Goal: Transaction & Acquisition: Book appointment/travel/reservation

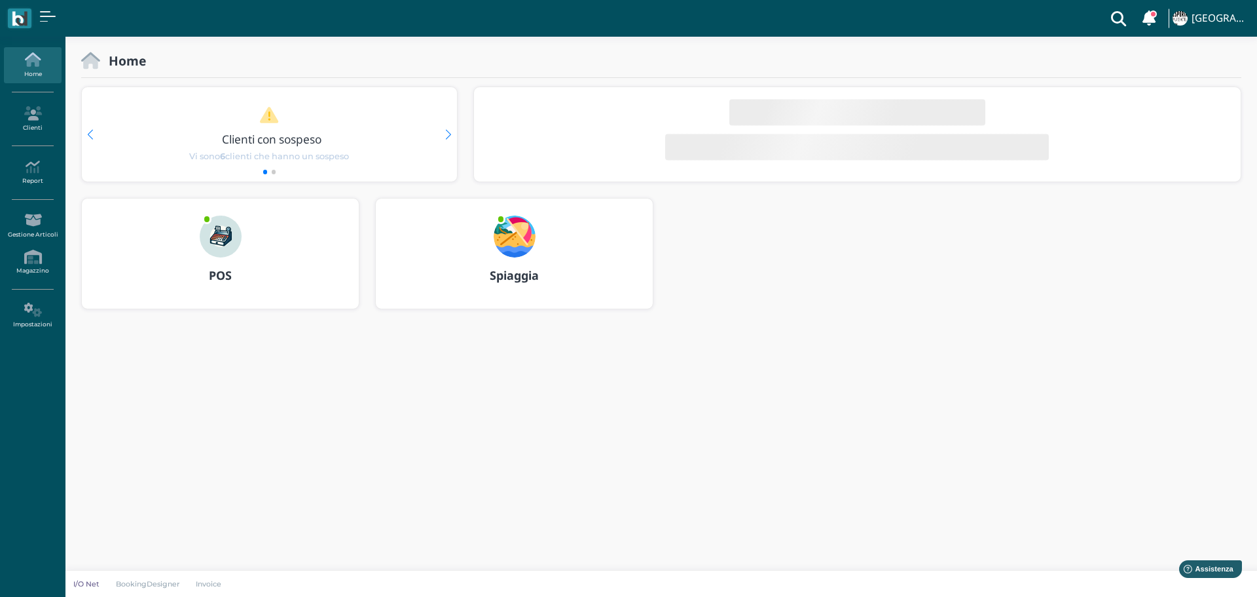
drag, startPoint x: 523, startPoint y: 236, endPoint x: 621, endPoint y: 269, distance: 103.7
click at [523, 236] on img at bounding box center [515, 236] width 42 height 42
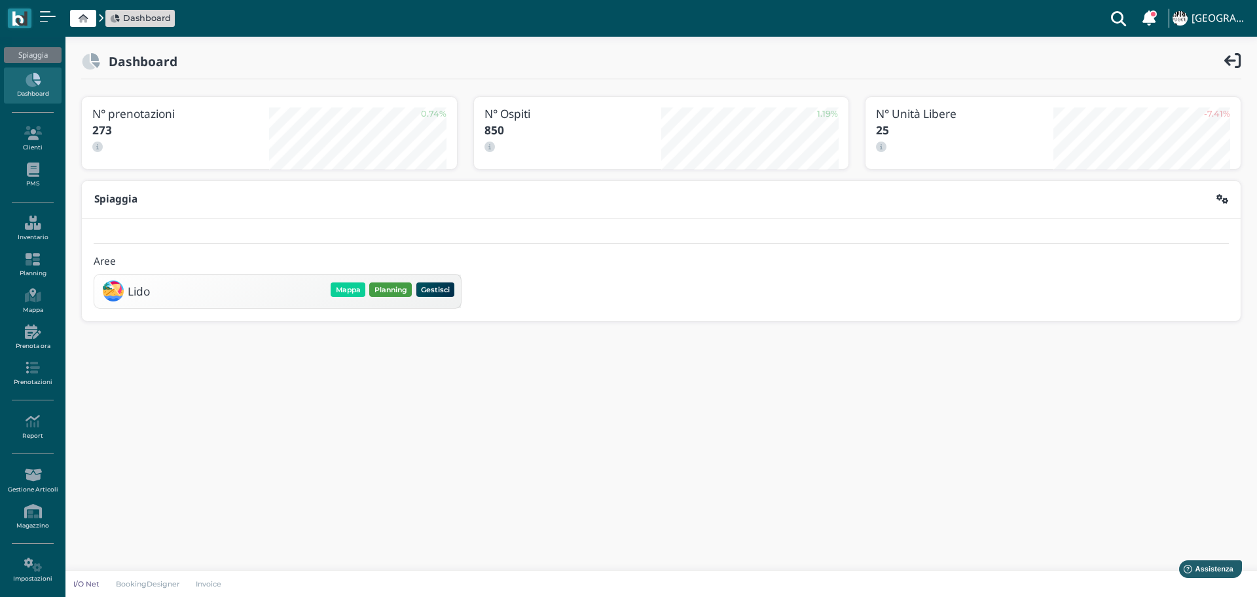
click at [394, 283] on button "Planning" at bounding box center [390, 289] width 43 height 14
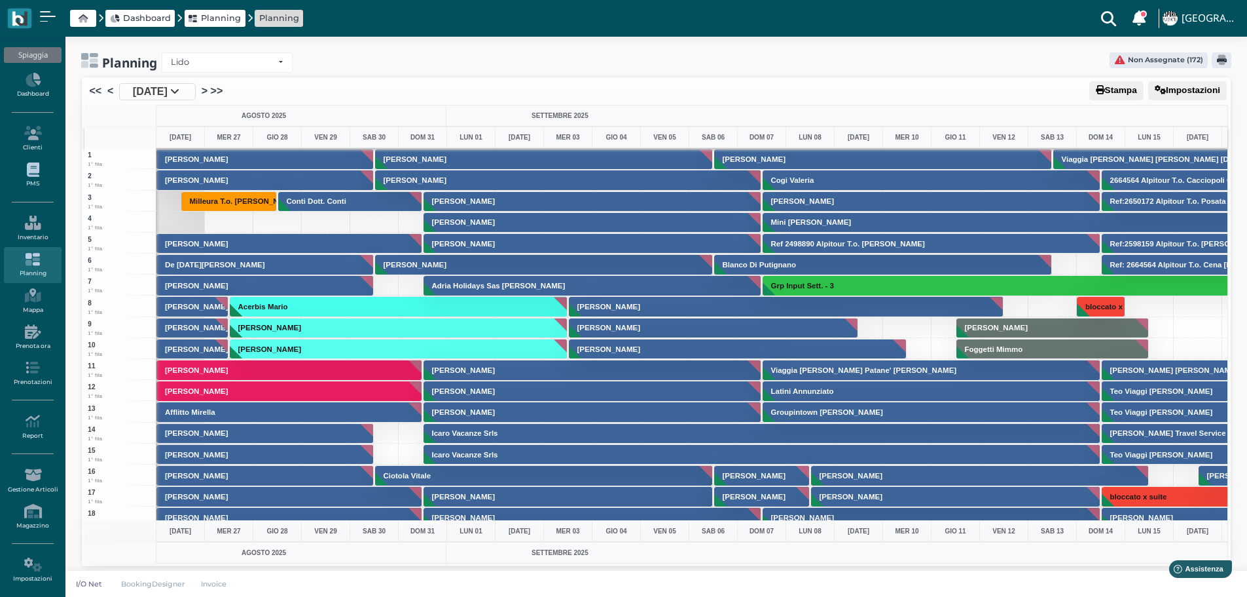
click at [35, 182] on link "PMS" at bounding box center [32, 175] width 57 height 36
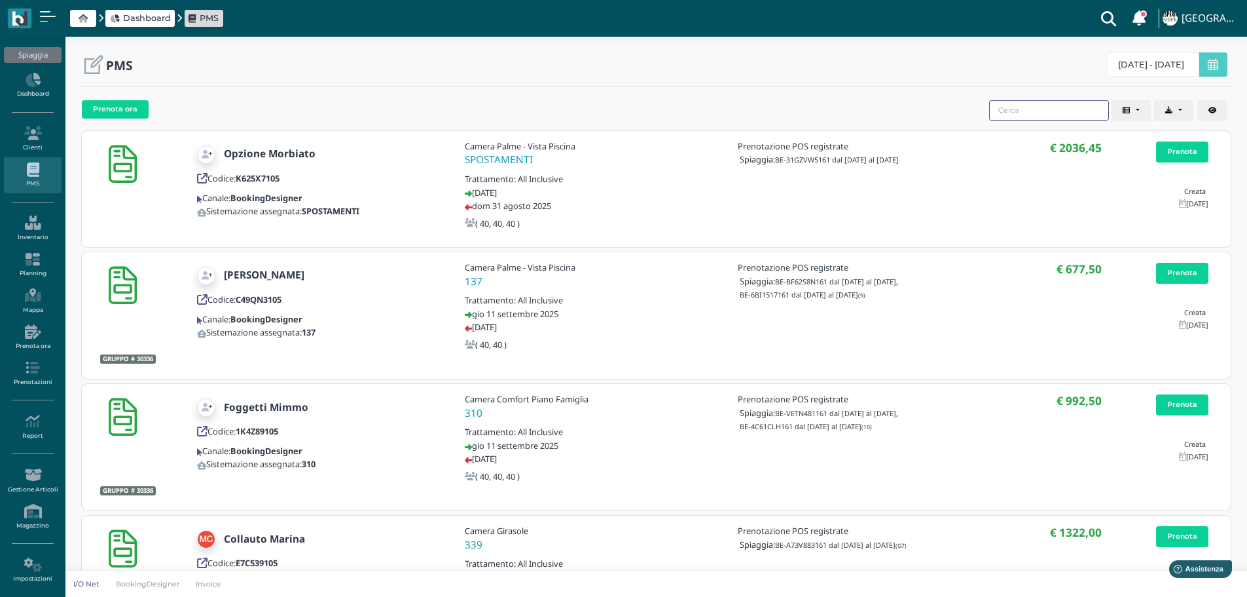
drag, startPoint x: 1064, startPoint y: 105, endPoint x: 1007, endPoint y: 119, distance: 58.6
click at [1064, 105] on input "search" at bounding box center [1049, 110] width 120 height 20
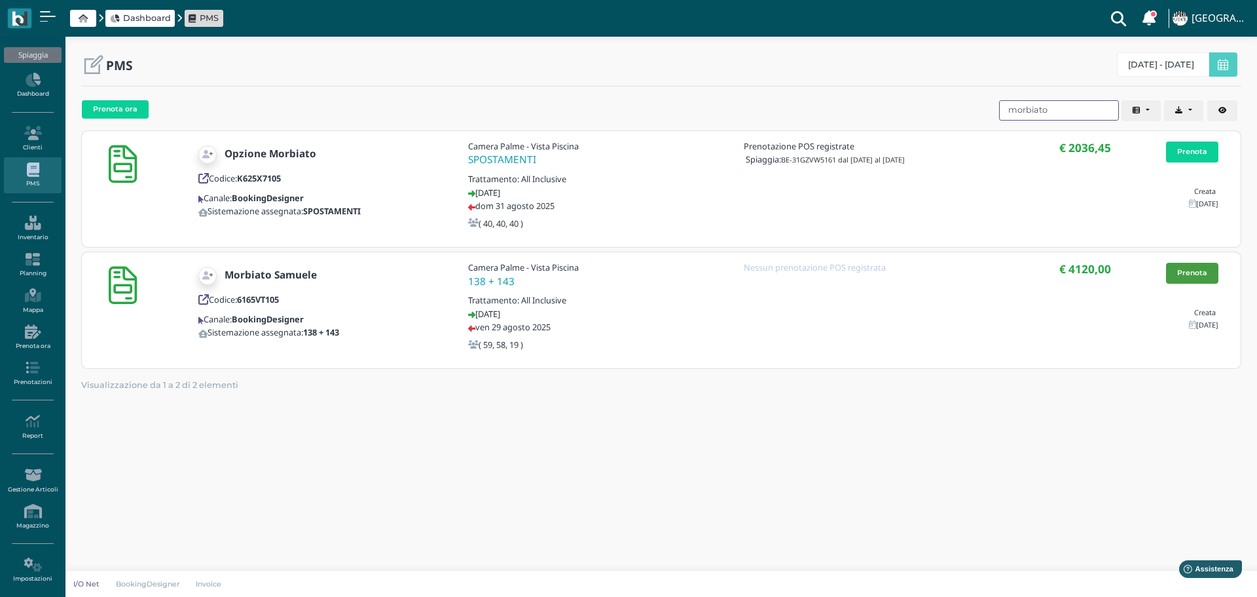
type input "morbiato"
click at [1199, 273] on link "Prenota" at bounding box center [1192, 273] width 52 height 21
drag, startPoint x: 390, startPoint y: 379, endPoint x: 509, endPoint y: 380, distance: 119.2
click at [388, 380] on div "Visualizzazione da 1 a 2 di 2 elementi 10 10 elementi per pagina ‹ 1 ›" at bounding box center [661, 385] width 1160 height 28
click at [1074, 109] on input "morbiato" at bounding box center [1059, 110] width 120 height 20
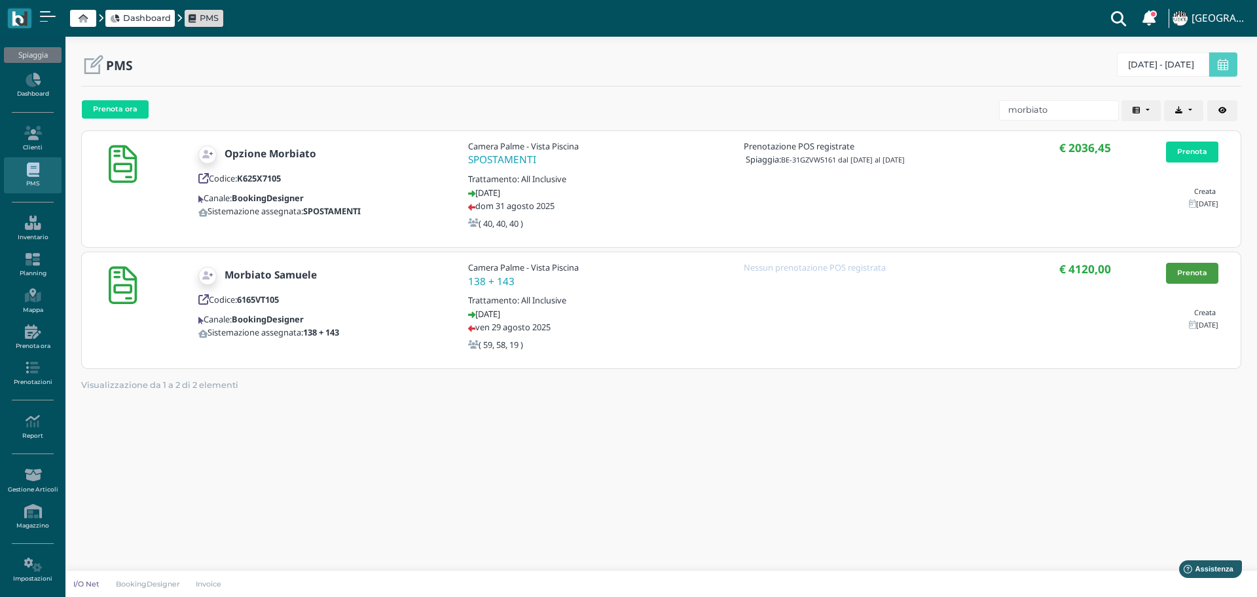
click at [1185, 278] on link "Prenota" at bounding box center [1192, 273] width 52 height 21
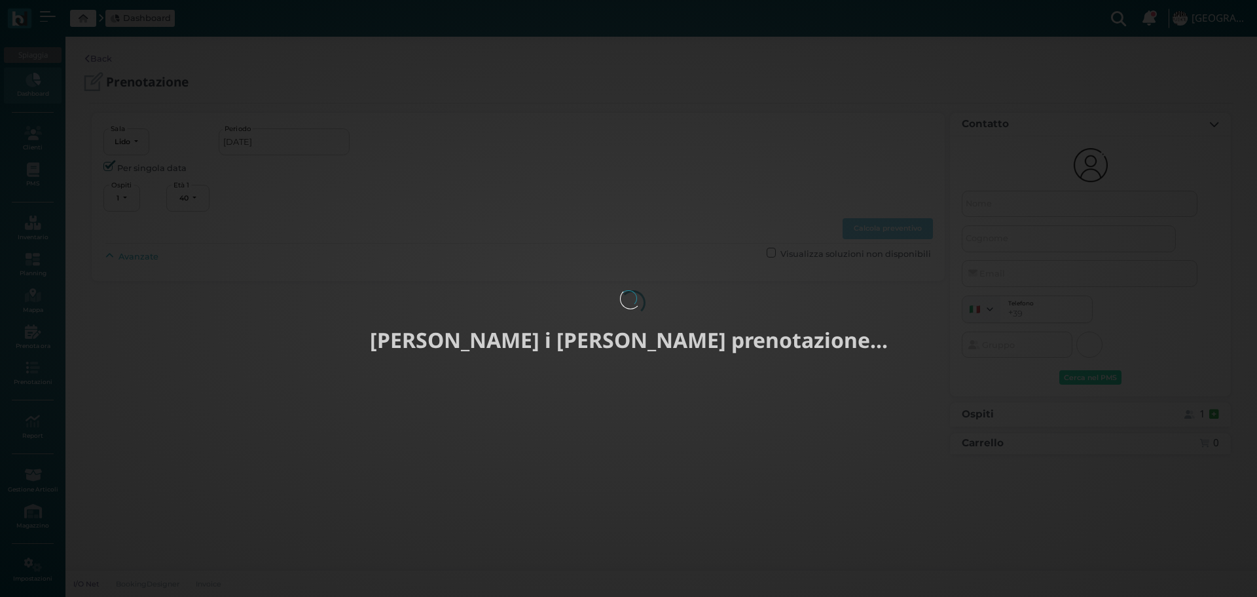
select select "40"
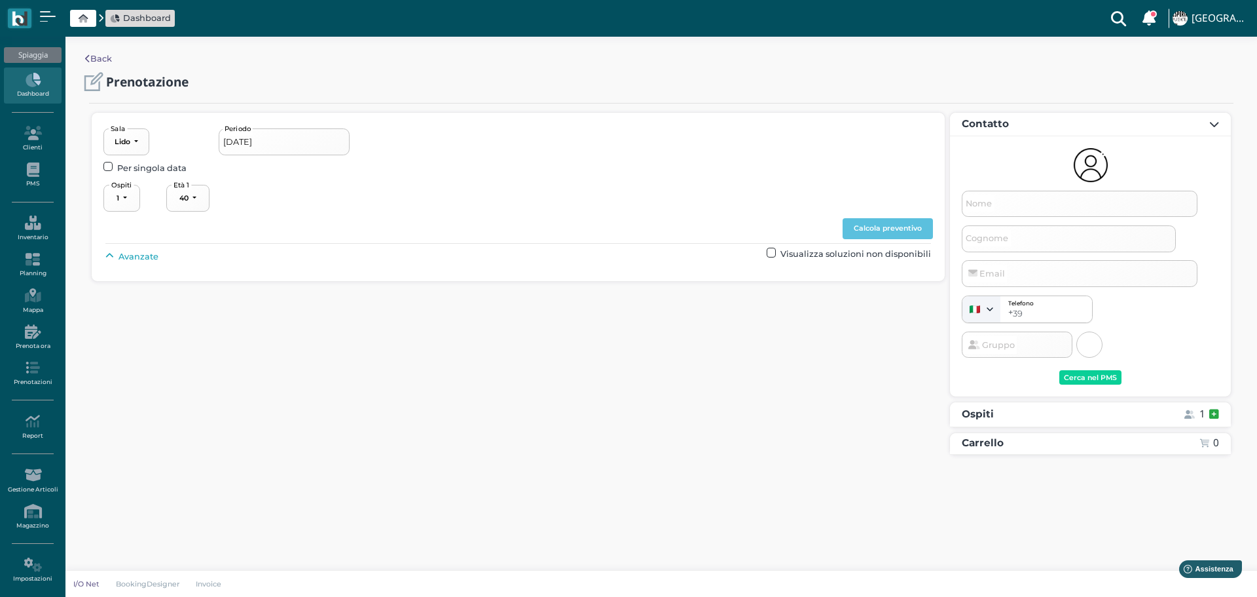
type input "[DATE] - [DATE]"
select select "3"
type input "Samuele"
type input "Morbiato"
type input "oflibralesso@gmail.com"
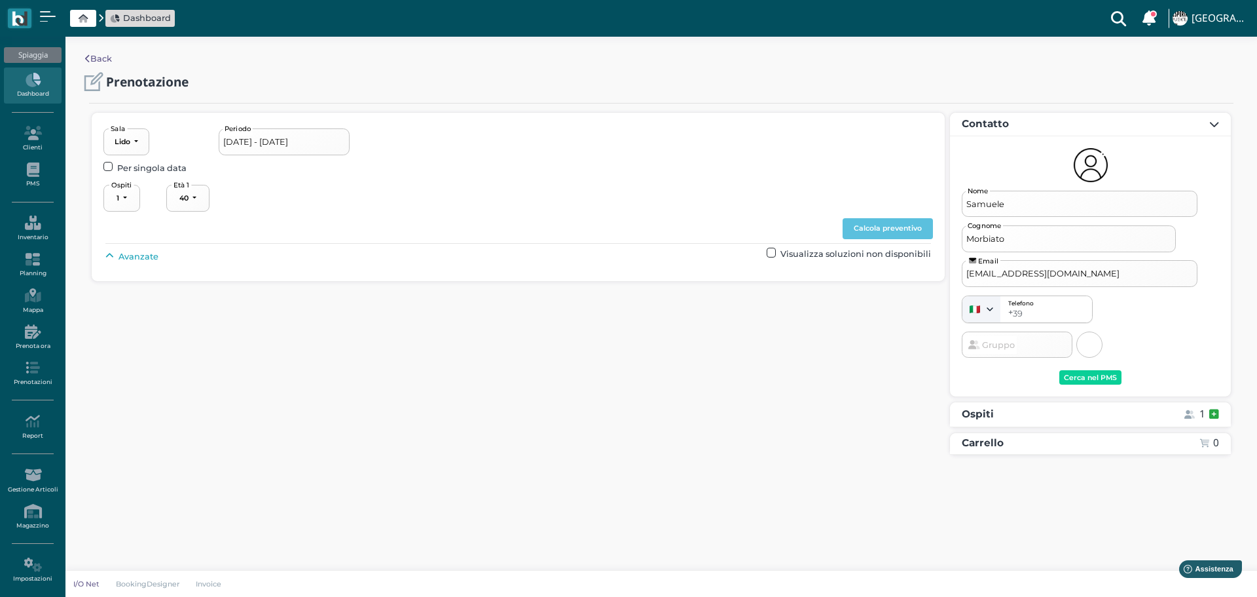
select select "40"
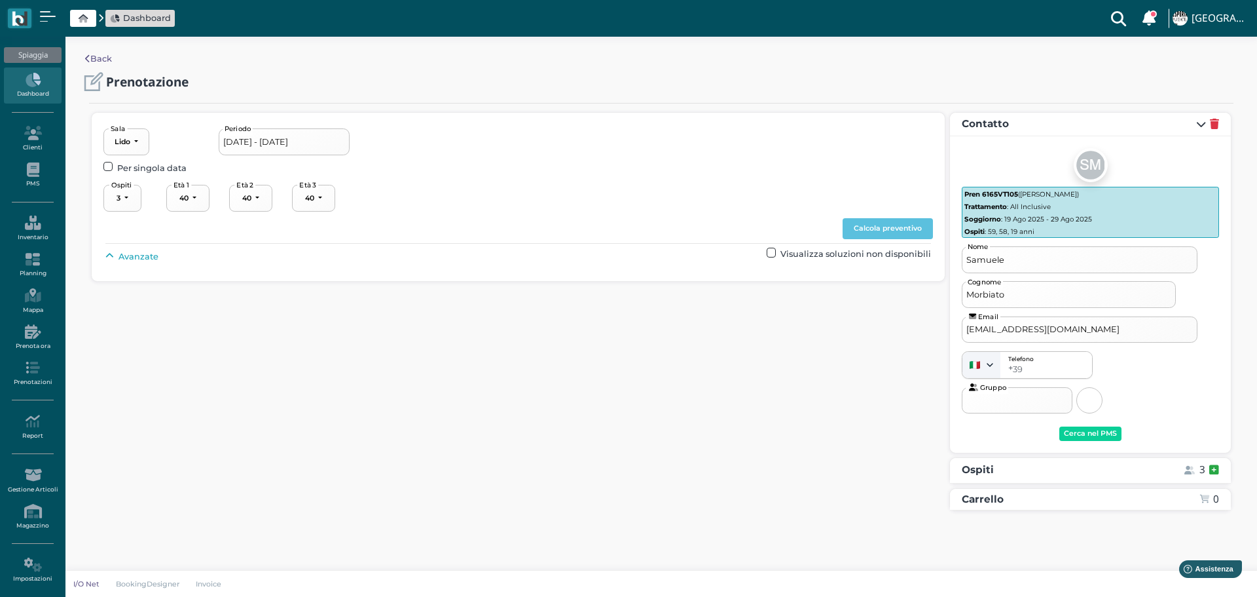
select select "59"
select select "58"
select select "19"
click at [145, 259] on span "Avanzate" at bounding box center [139, 256] width 40 height 12
click at [576, 287] on div "----------------------" at bounding box center [558, 286] width 58 height 9
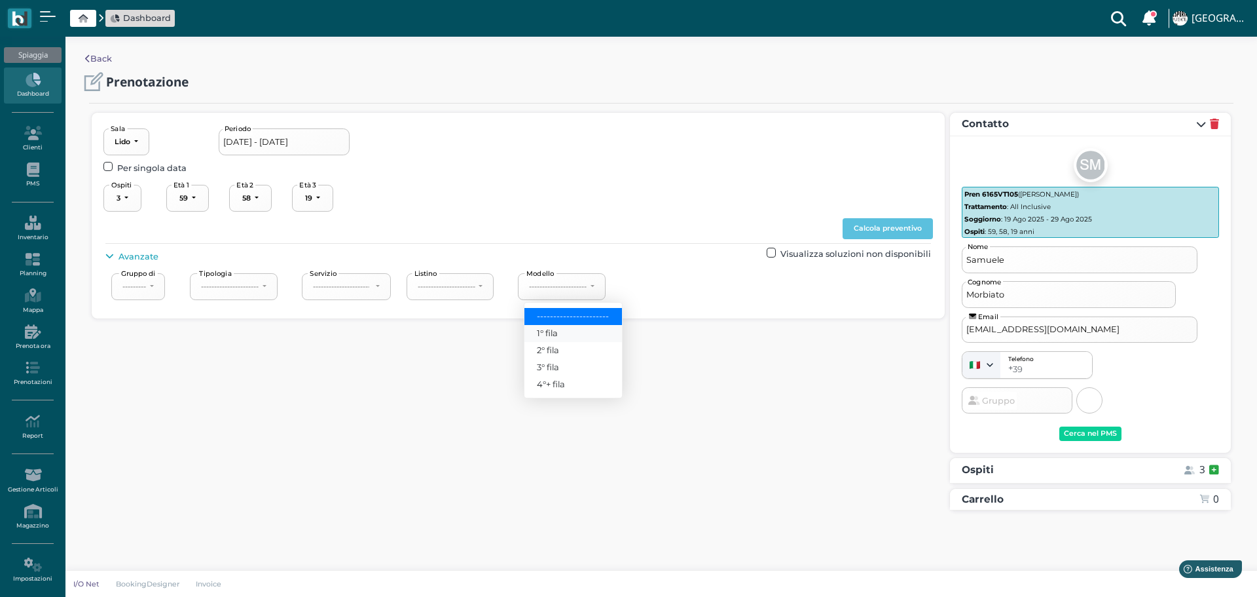
drag, startPoint x: 566, startPoint y: 330, endPoint x: 777, endPoint y: 272, distance: 219.4
click at [567, 329] on link "1° fila" at bounding box center [574, 333] width 98 height 17
select select "237"
click at [888, 221] on button "Calcola preventivo" at bounding box center [888, 228] width 90 height 21
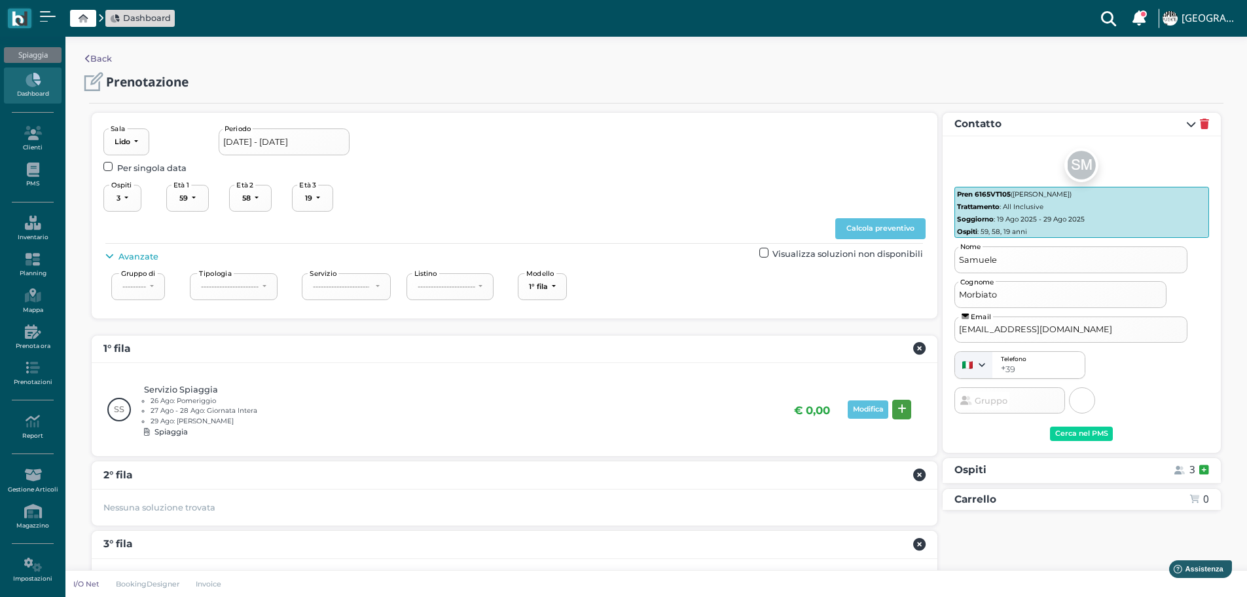
click at [907, 409] on button at bounding box center [902, 409] width 19 height 20
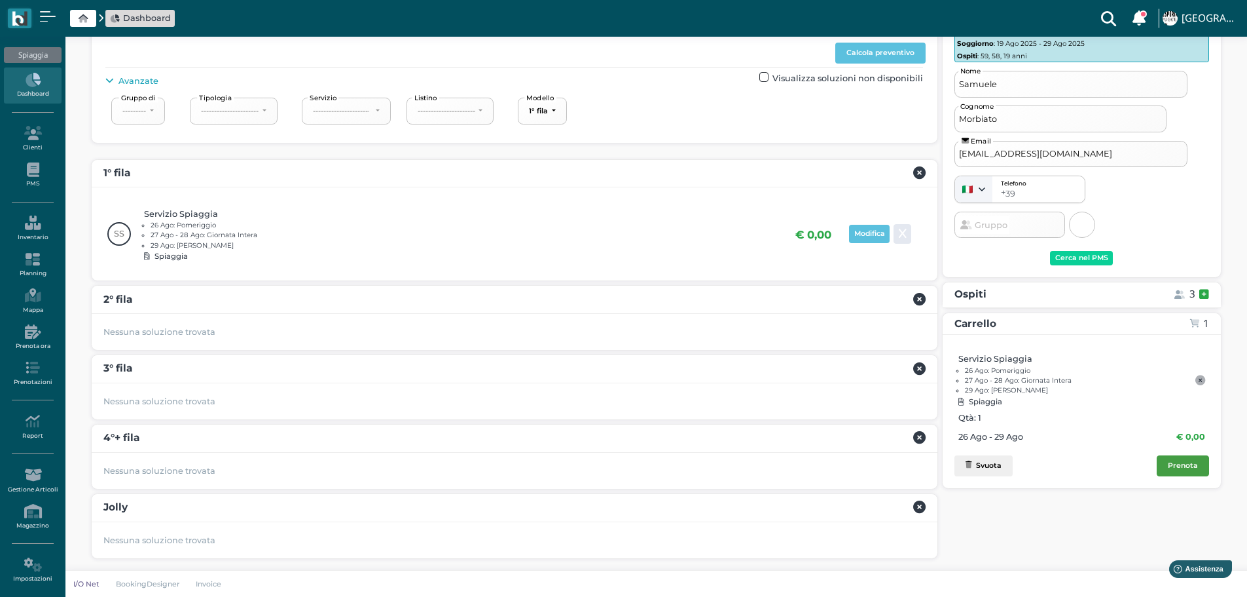
drag, startPoint x: 1191, startPoint y: 466, endPoint x: 1148, endPoint y: 432, distance: 55.4
click at [1190, 465] on div "Prenota" at bounding box center [1183, 465] width 30 height 9
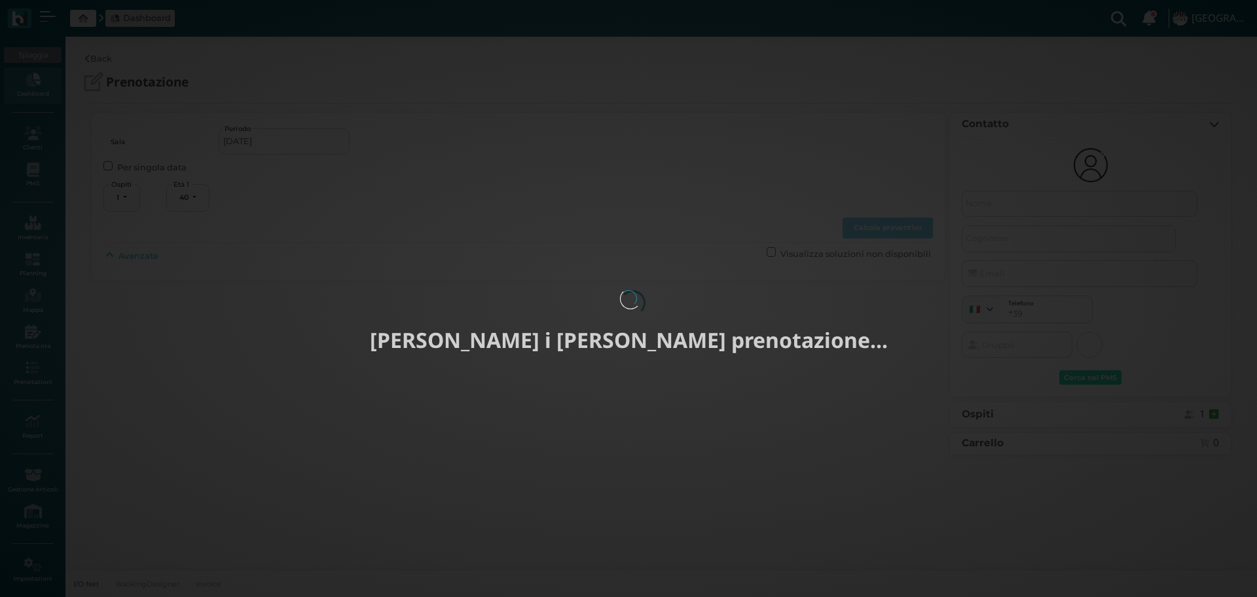
select select "40"
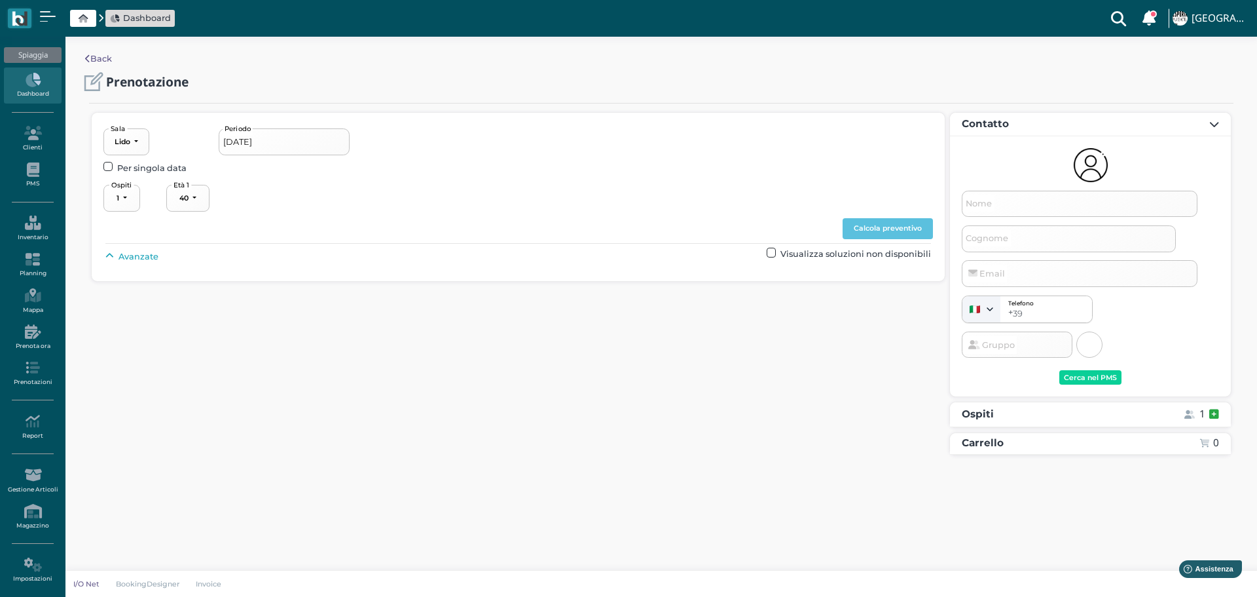
type input "[DATE] - [DATE]"
select select "3"
type input "Samuele"
type input "Morbiato"
type input "[EMAIL_ADDRESS][DOMAIN_NAME]"
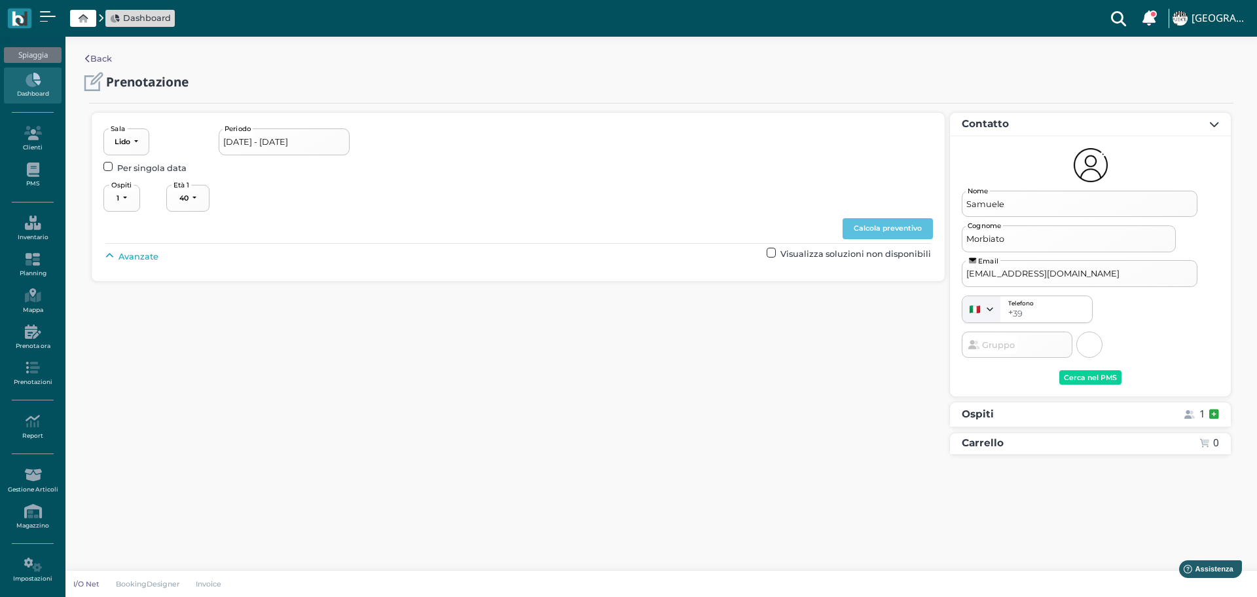
select select "40"
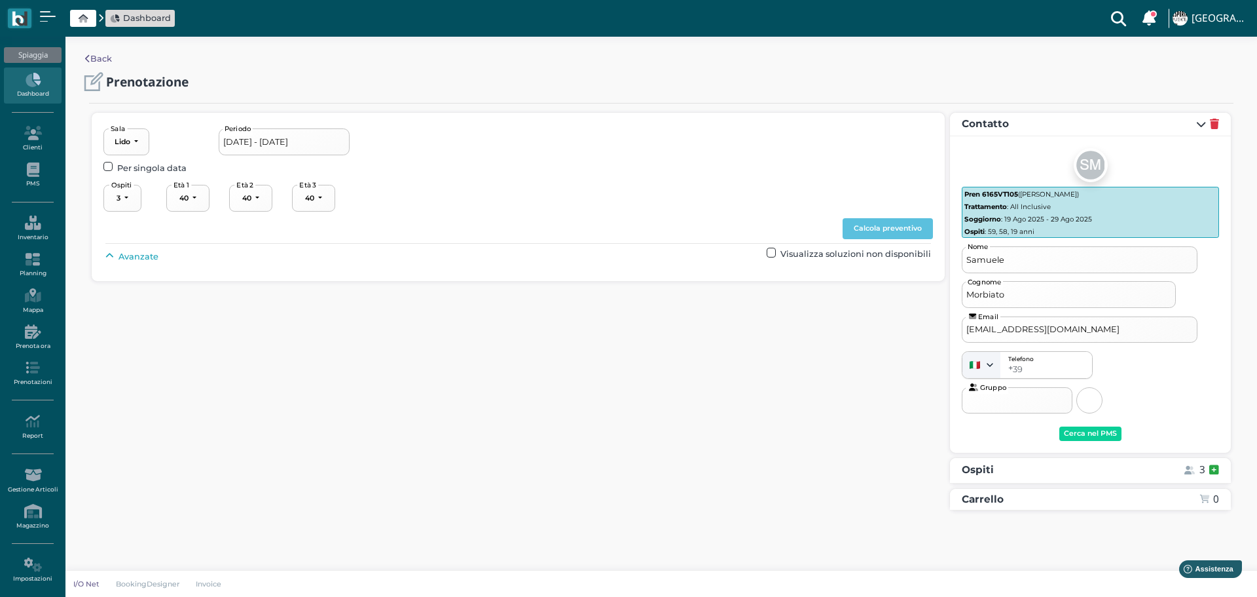
select select "59"
select select "58"
select select "19"
click at [300, 155] on input "26/08/2025 - 29/08/2025" at bounding box center [284, 141] width 131 height 26
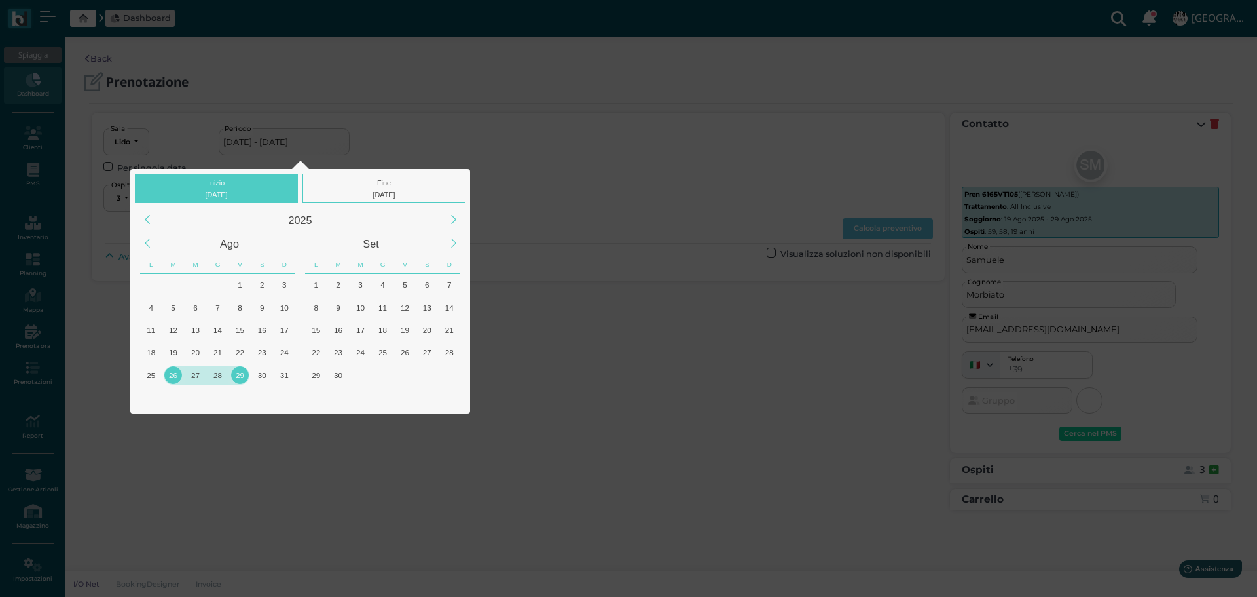
click at [195, 373] on div "27" at bounding box center [196, 375] width 18 height 18
type input "27/08/2025 - 29/08/2025"
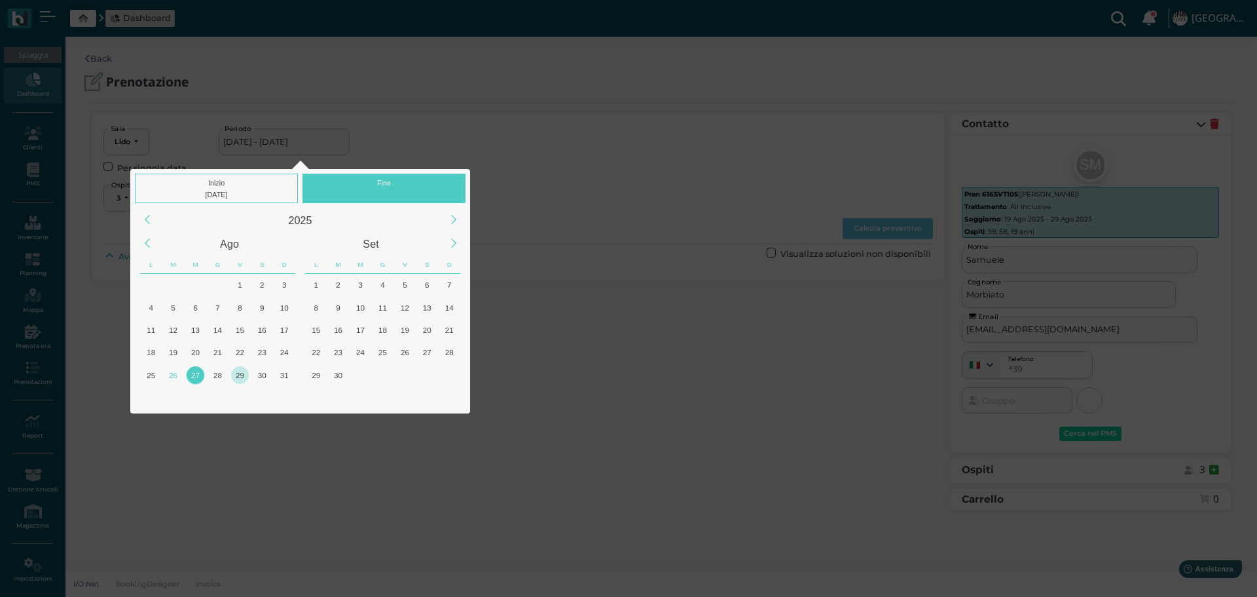
click at [238, 375] on div "29" at bounding box center [240, 375] width 18 height 18
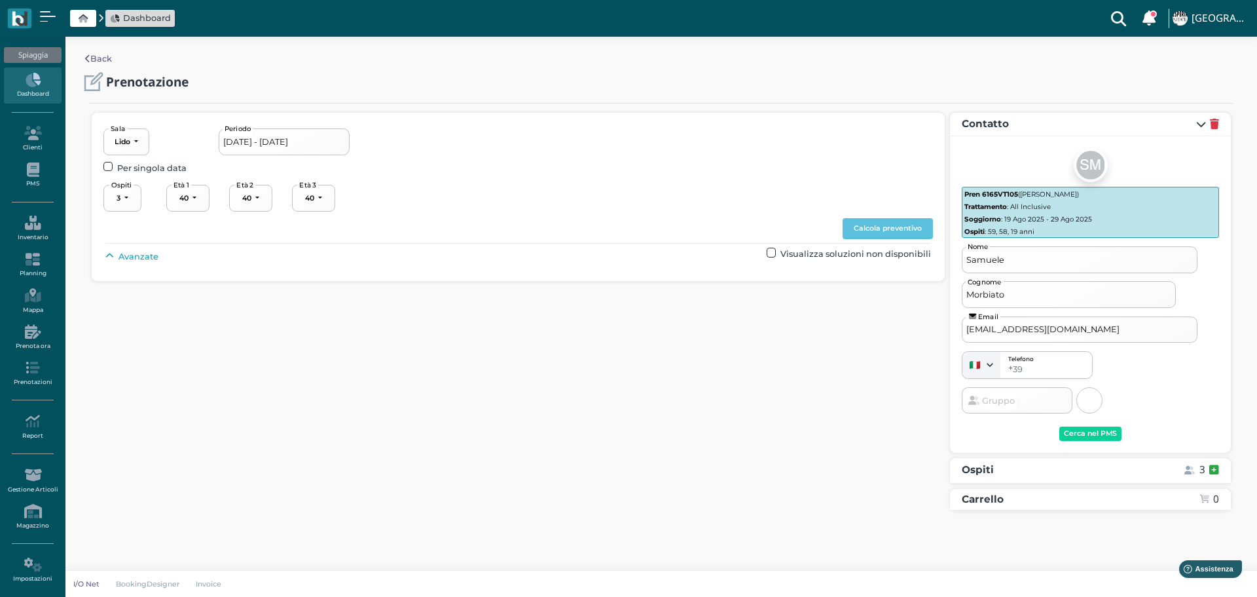
click at [905, 230] on button "Calcola preventivo" at bounding box center [888, 228] width 90 height 21
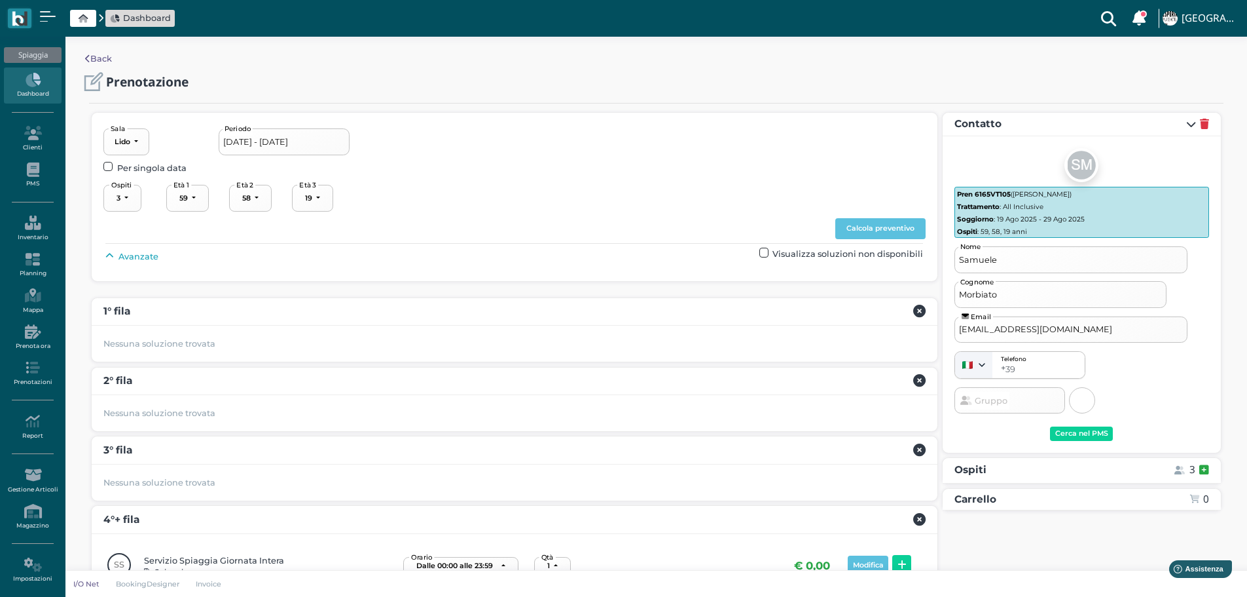
click at [147, 252] on span "Avanzate" at bounding box center [139, 256] width 40 height 12
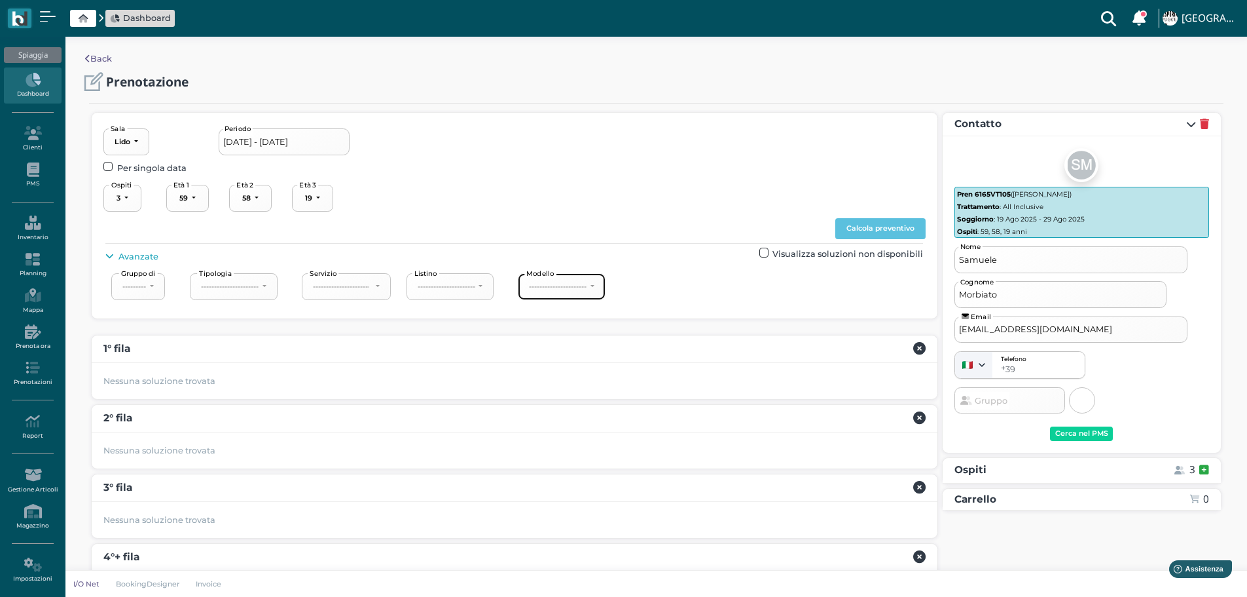
click at [587, 283] on div "----------------------" at bounding box center [558, 286] width 58 height 9
click at [571, 327] on link "1° fila" at bounding box center [574, 333] width 98 height 17
select select "237"
click at [899, 229] on button "Calcola preventivo" at bounding box center [881, 228] width 90 height 21
click at [879, 230] on button "Calcola preventivo" at bounding box center [881, 228] width 90 height 21
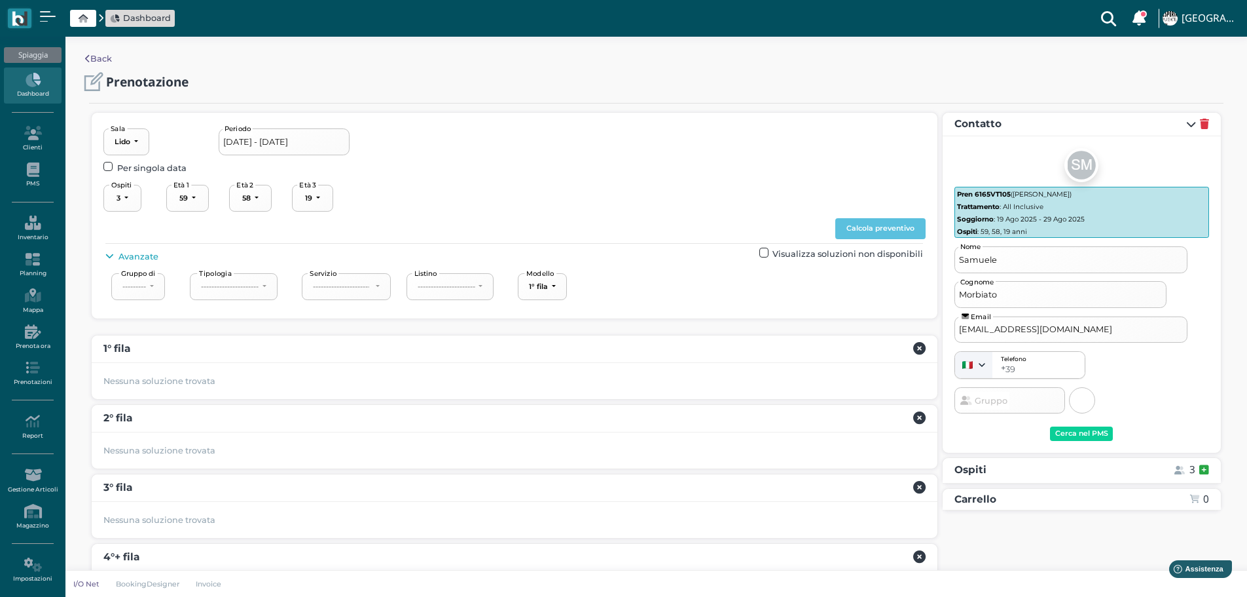
click at [113, 253] on icon at bounding box center [109, 256] width 9 height 9
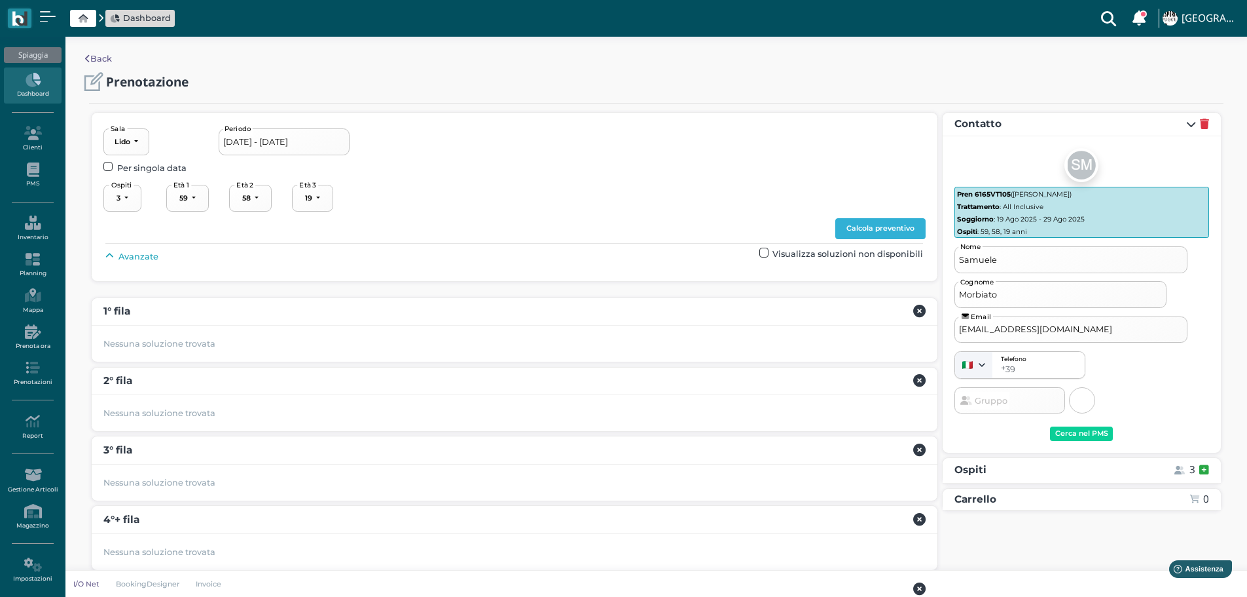
click at [873, 225] on button "Calcola preventivo" at bounding box center [881, 228] width 90 height 21
click at [231, 140] on input "27/08/2025 - 29/08/2025" at bounding box center [284, 141] width 131 height 26
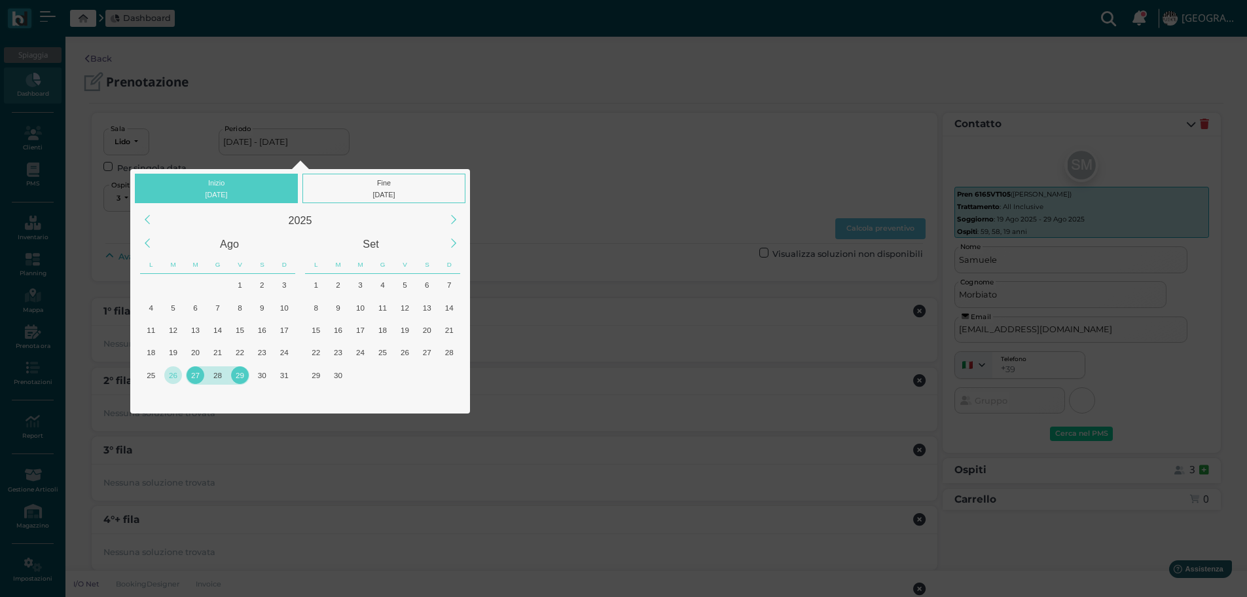
click at [171, 375] on div "26" at bounding box center [173, 375] width 18 height 18
type input "26/08/2025 - 29/08/2025"
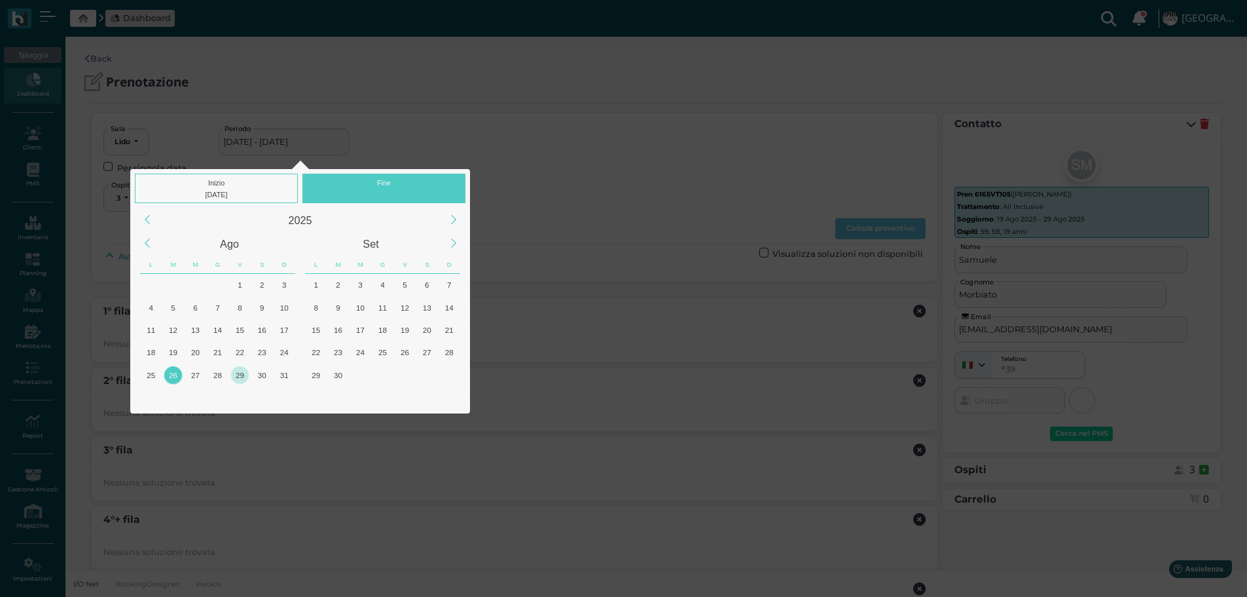
click at [241, 379] on div "29" at bounding box center [240, 375] width 18 height 18
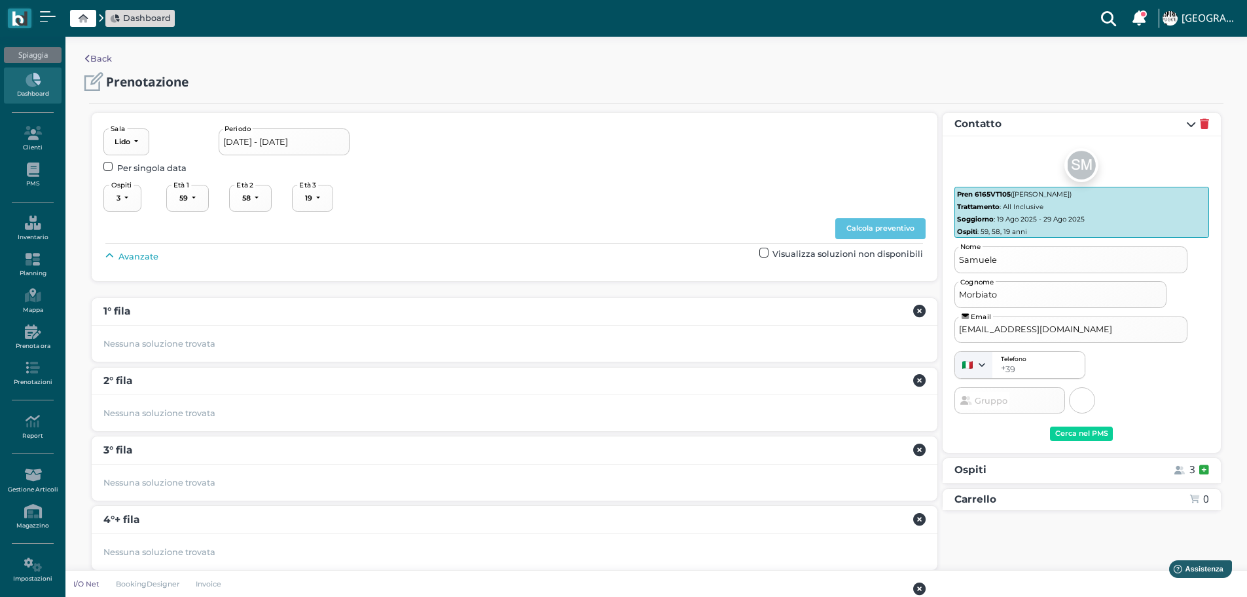
click at [138, 253] on span "Avanzate" at bounding box center [139, 256] width 40 height 12
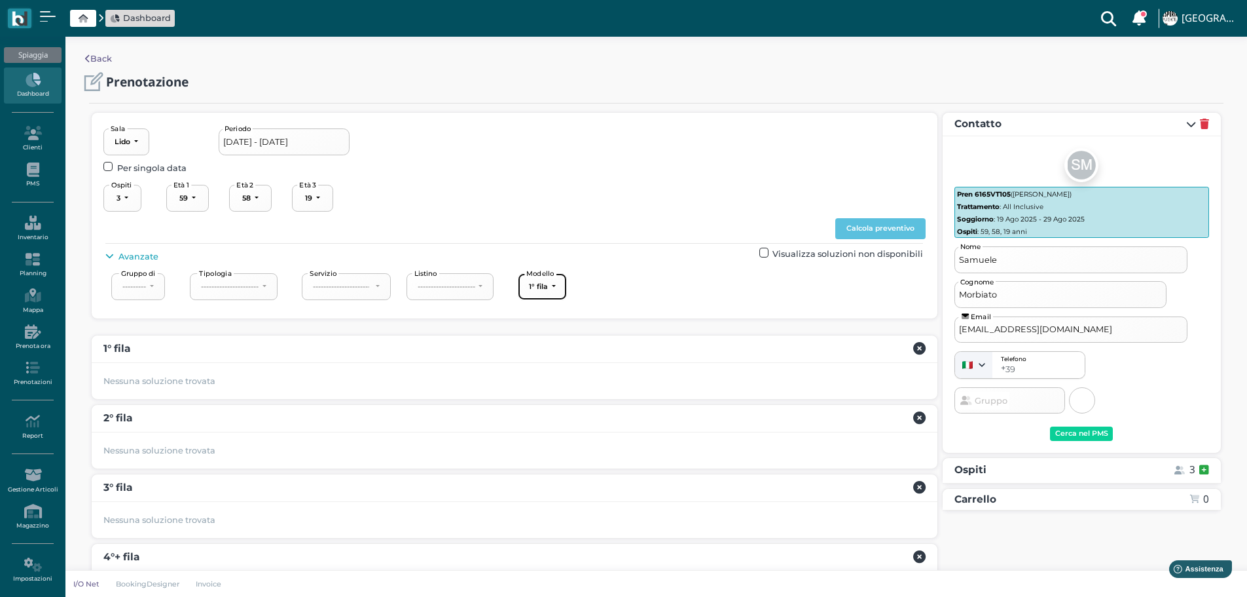
drag, startPoint x: 550, startPoint y: 287, endPoint x: 700, endPoint y: 282, distance: 150.0
click at [548, 287] on div "1° fila" at bounding box center [538, 286] width 19 height 9
drag, startPoint x: 580, startPoint y: 332, endPoint x: 732, endPoint y: 332, distance: 151.9
click at [583, 332] on link "1° fila" at bounding box center [574, 333] width 98 height 17
select select "237"
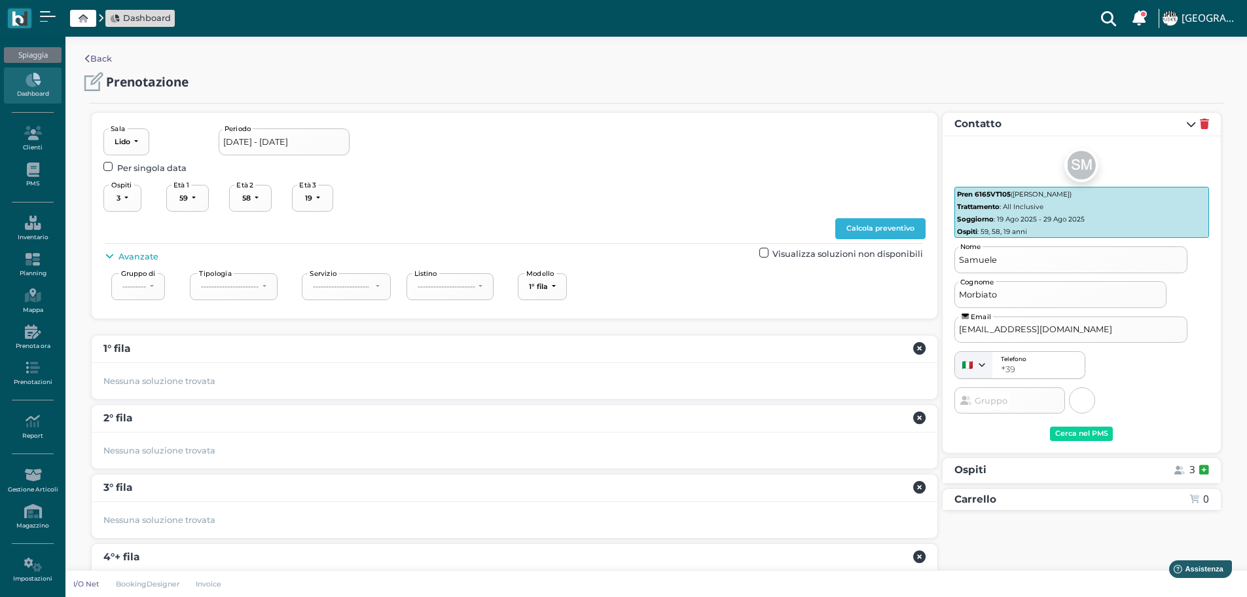
click at [898, 227] on button "Calcola preventivo" at bounding box center [881, 228] width 90 height 21
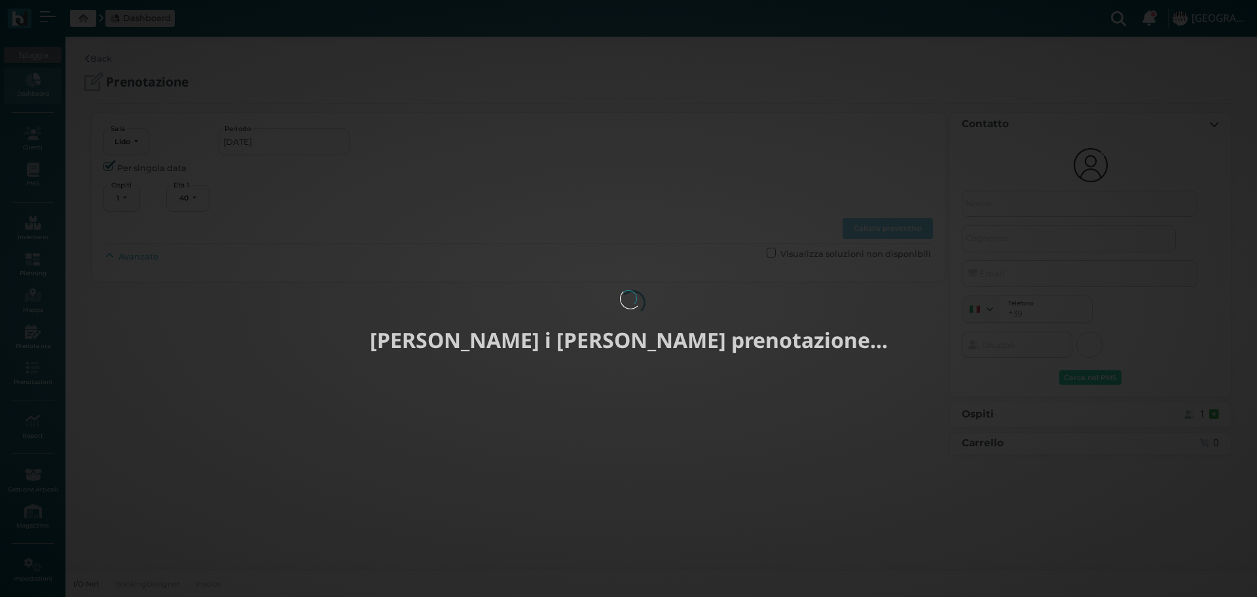
select select "40"
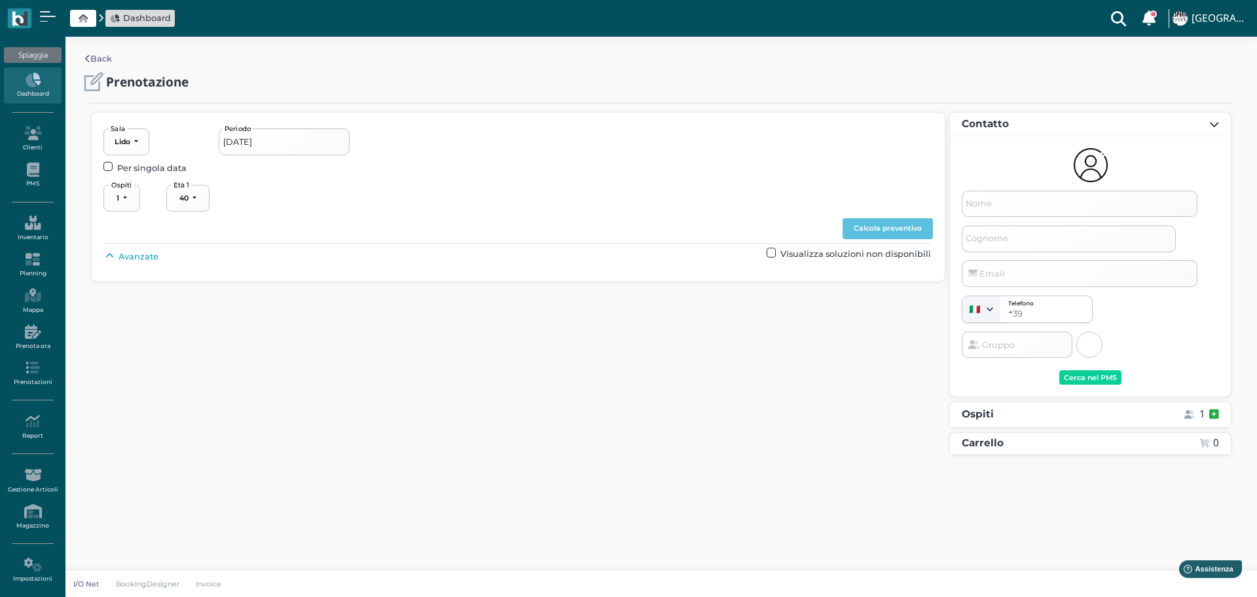
type input "26/08/2025 - 29/08/2025"
select select "3"
type input "Samuele"
type input "Morbiato"
type input "oflibralesso@gmail.com"
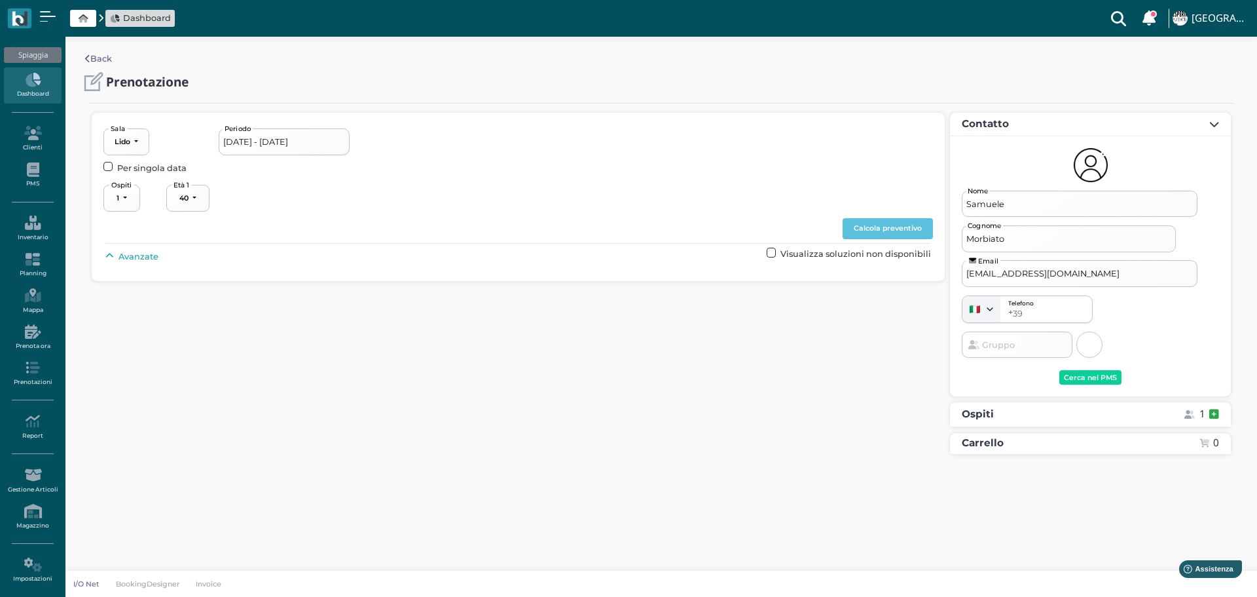
select select "40"
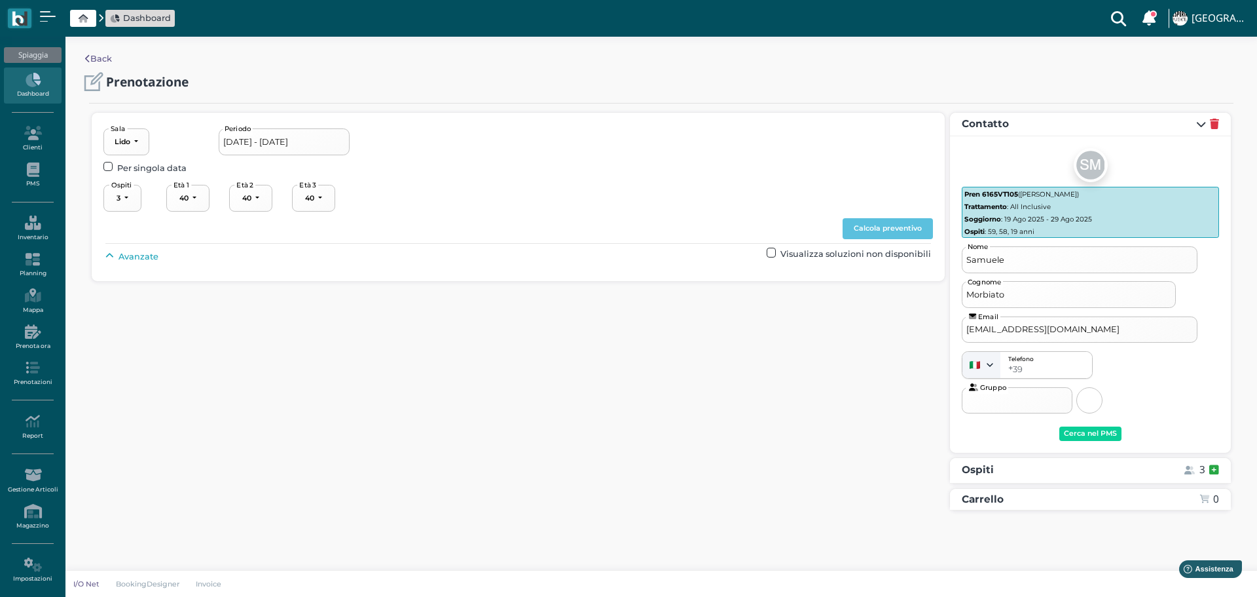
select select "59"
select select "58"
select select "19"
click at [902, 226] on button "Calcola preventivo" at bounding box center [888, 228] width 90 height 21
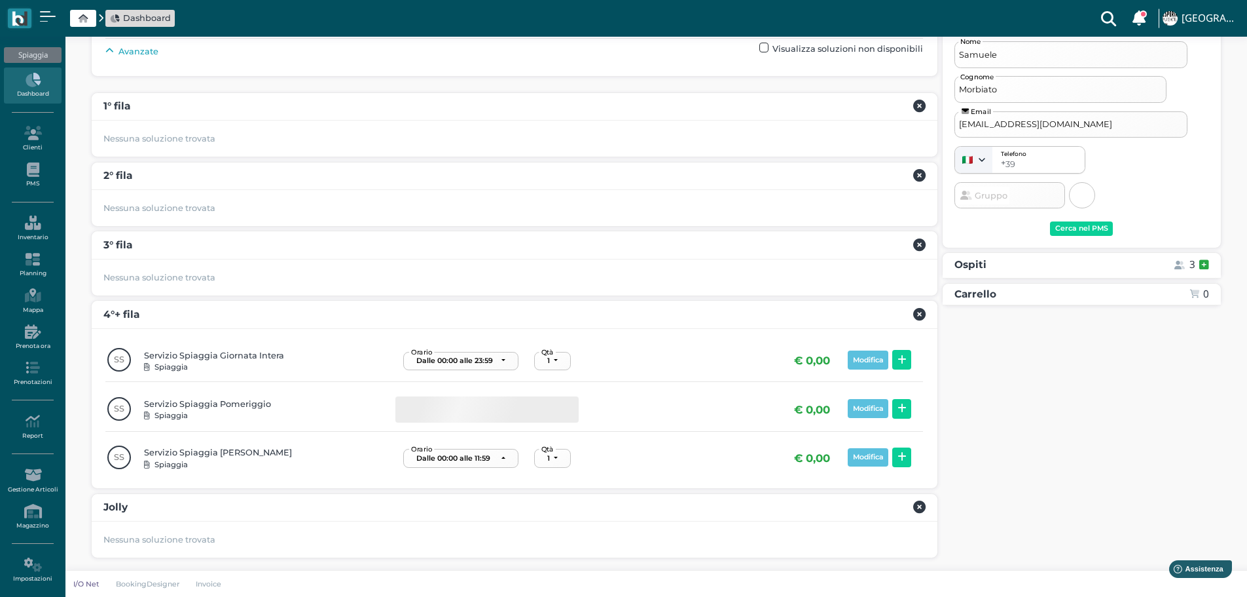
scroll to position [202, 0]
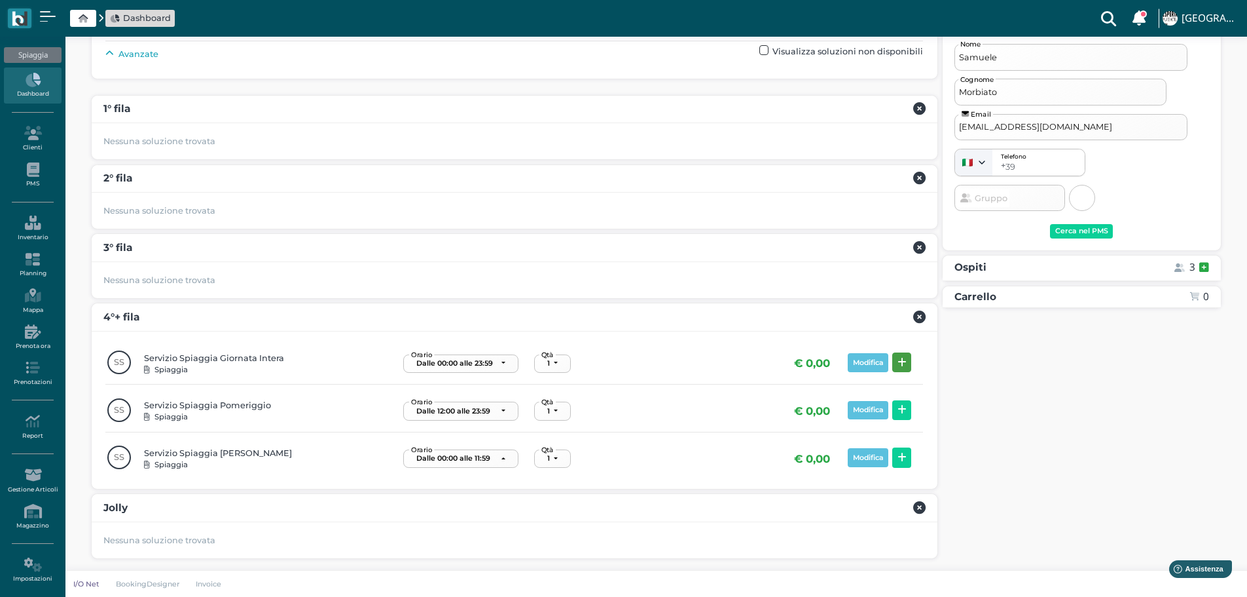
click at [902, 362] on icon at bounding box center [902, 363] width 9 height 10
click at [914, 314] on icon at bounding box center [919, 317] width 12 height 12
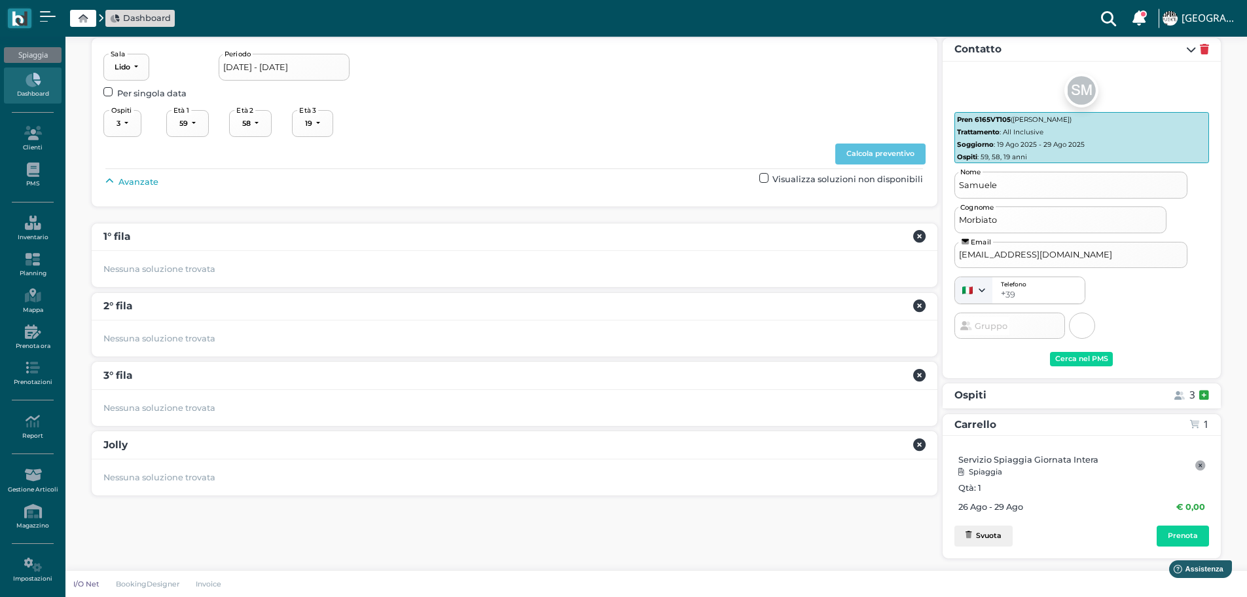
click at [1200, 462] on icon at bounding box center [1201, 465] width 10 height 10
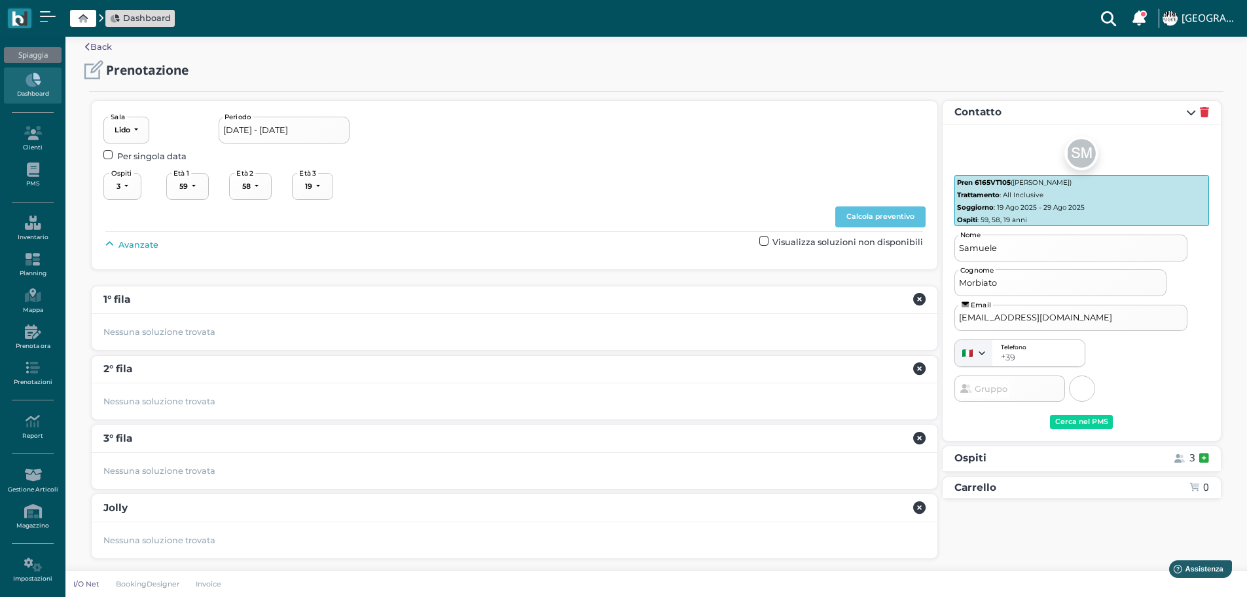
click at [139, 246] on span "Avanzate" at bounding box center [139, 244] width 40 height 12
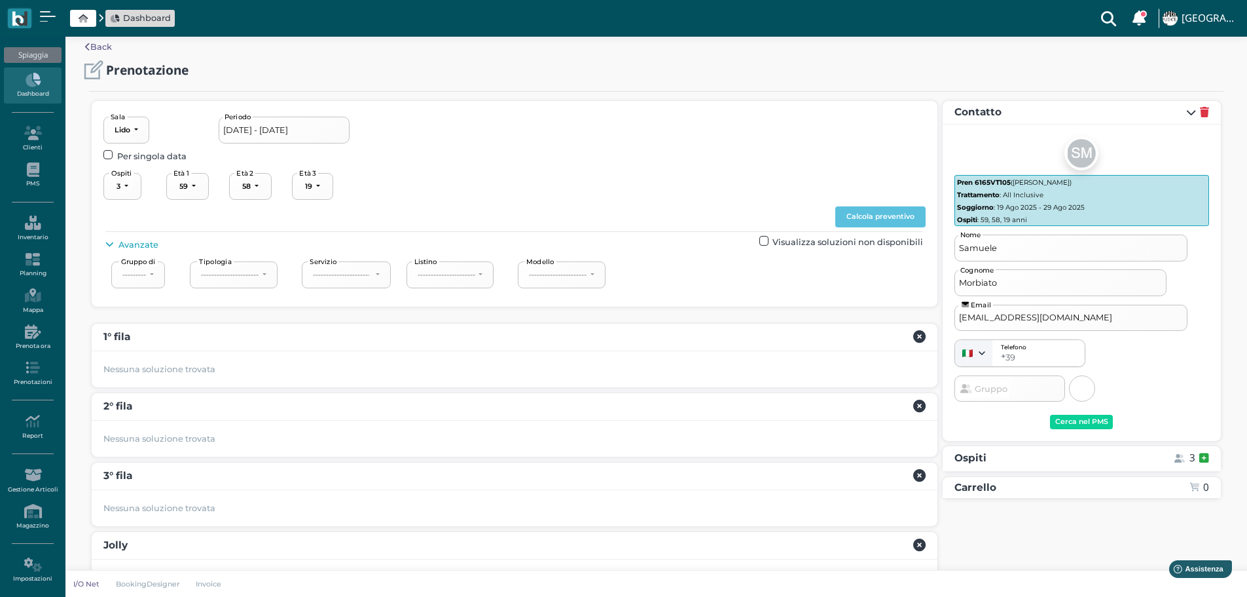
scroll to position [50, 0]
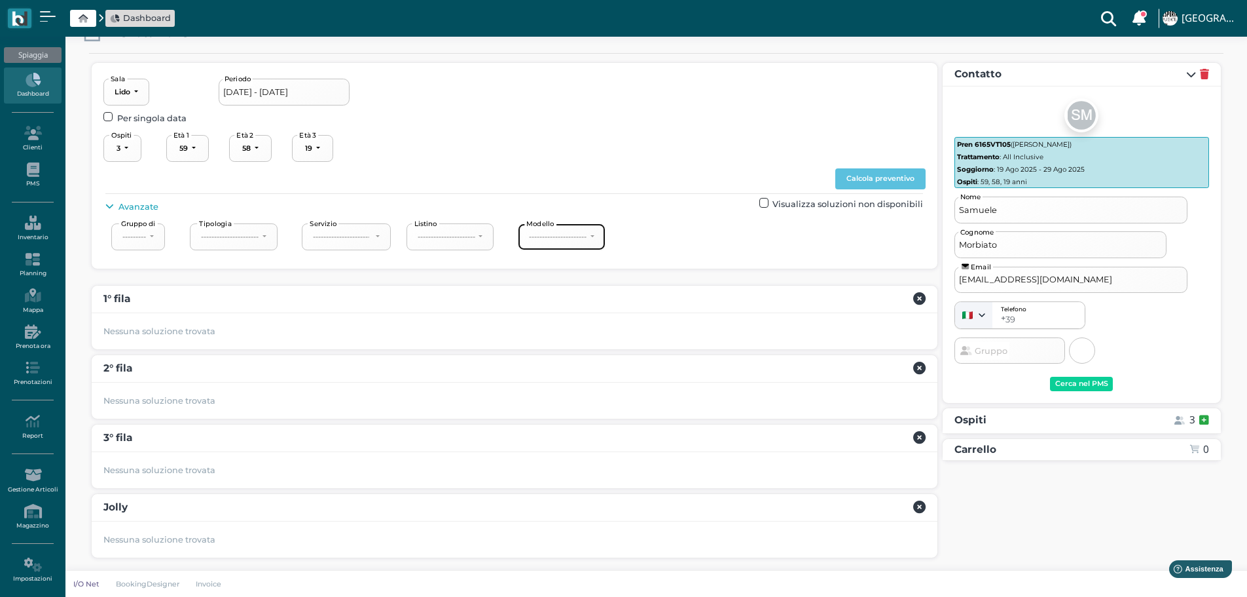
click at [570, 240] on div "----------------------" at bounding box center [558, 236] width 58 height 9
click at [571, 278] on link "1° fila" at bounding box center [574, 283] width 98 height 17
click at [898, 183] on button "Calcola preventivo" at bounding box center [881, 178] width 90 height 21
click at [562, 236] on button "1° fila" at bounding box center [542, 236] width 49 height 27
click at [549, 335] on span "4°+ fila" at bounding box center [551, 334] width 28 height 12
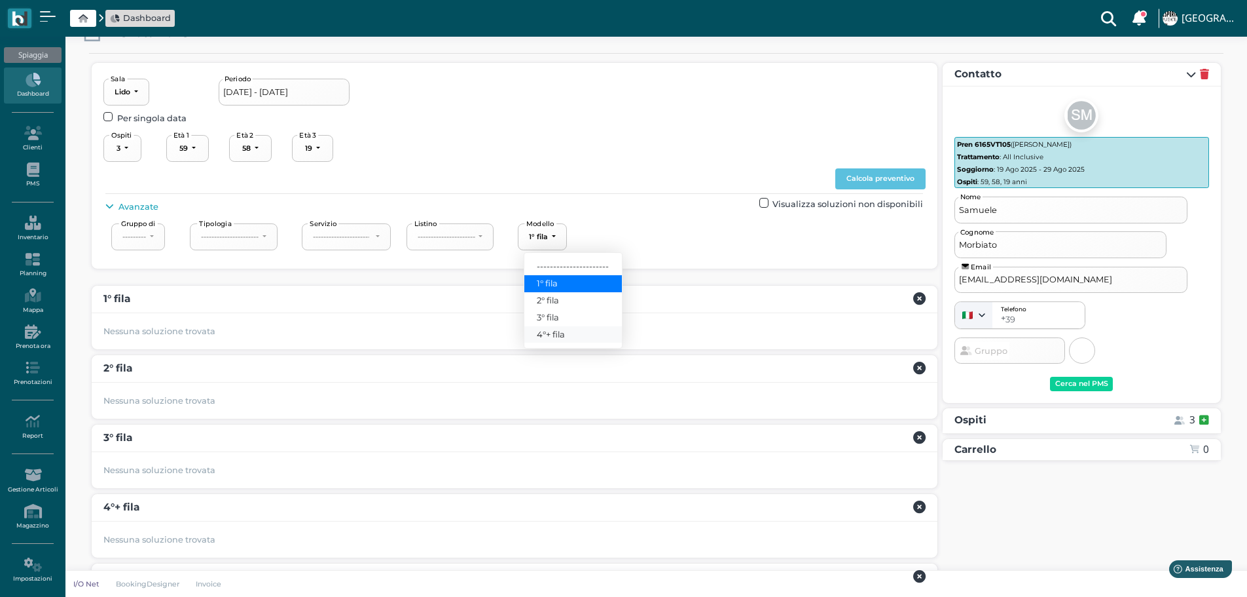
select select "240"
click at [896, 178] on button "Calcola preventivo" at bounding box center [881, 178] width 90 height 21
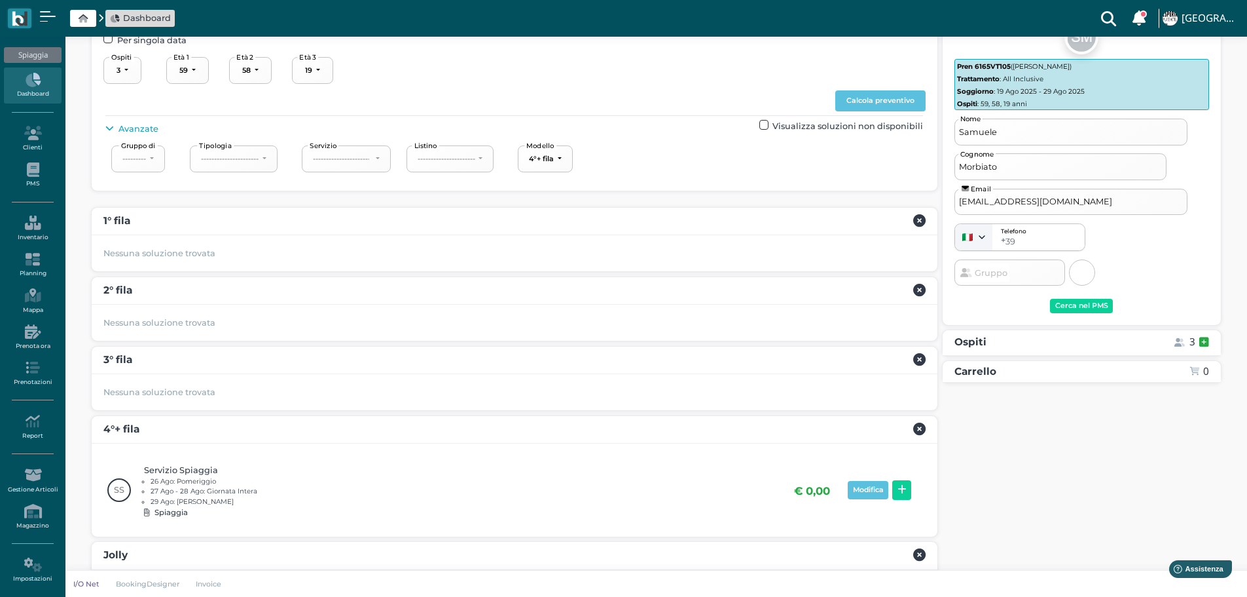
scroll to position [175, 0]
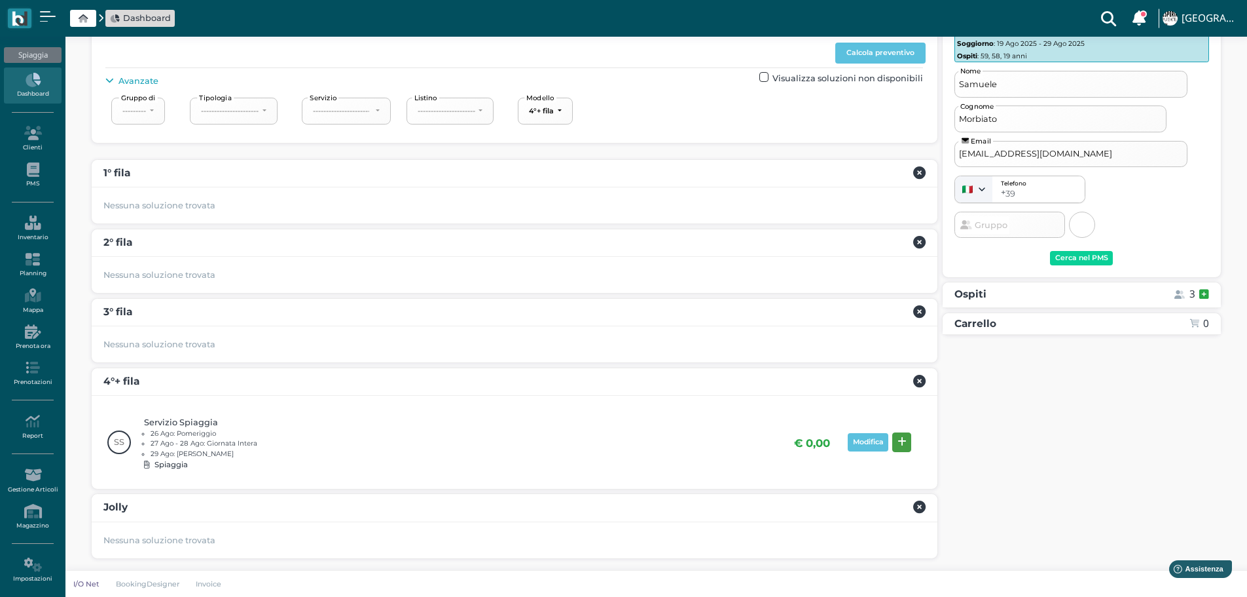
click at [904, 437] on icon at bounding box center [902, 442] width 9 height 10
click at [1185, 473] on button "Prenota" at bounding box center [1183, 465] width 52 height 21
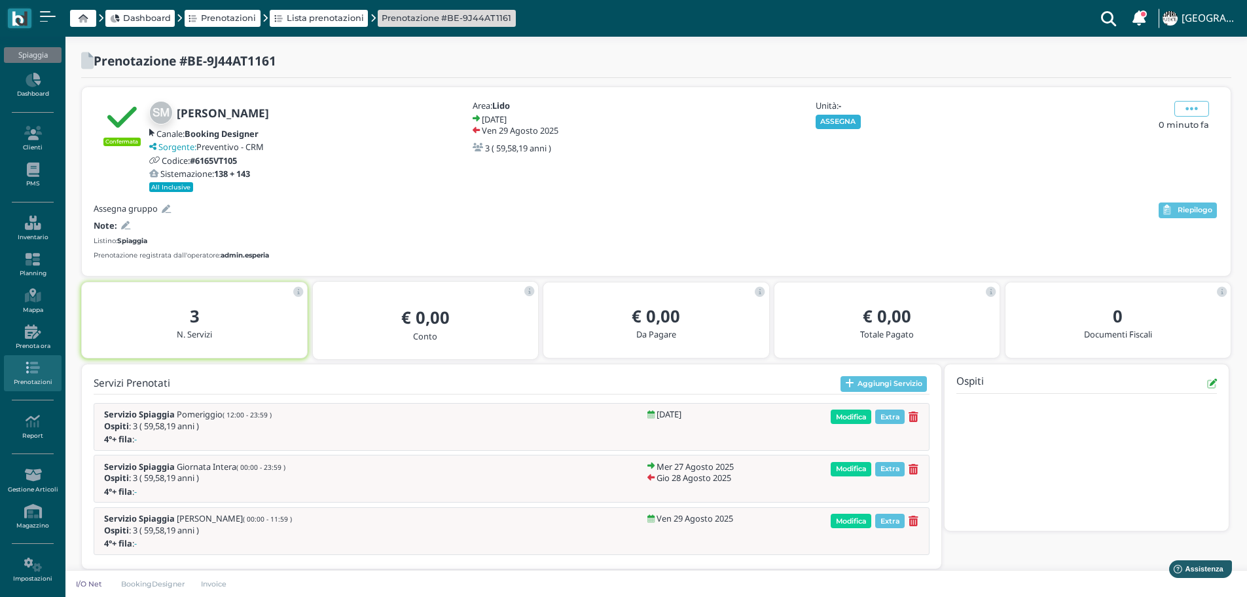
click at [842, 117] on button "ASSEGNA" at bounding box center [838, 122] width 45 height 14
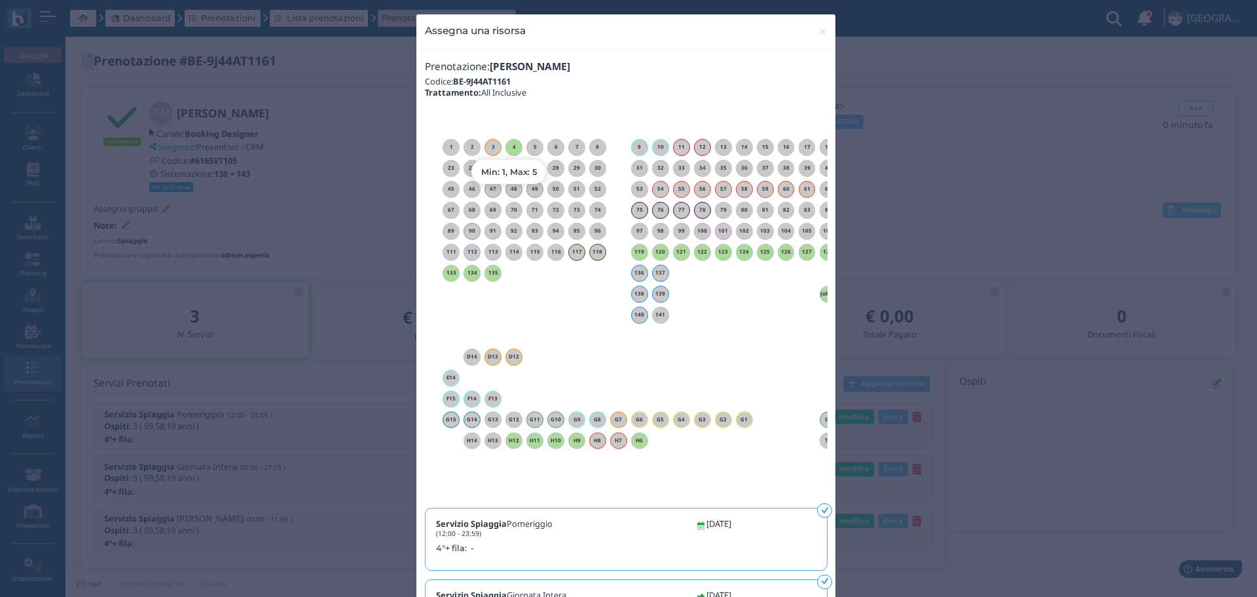
click at [508, 148] on h6 "4" at bounding box center [514, 147] width 17 height 6
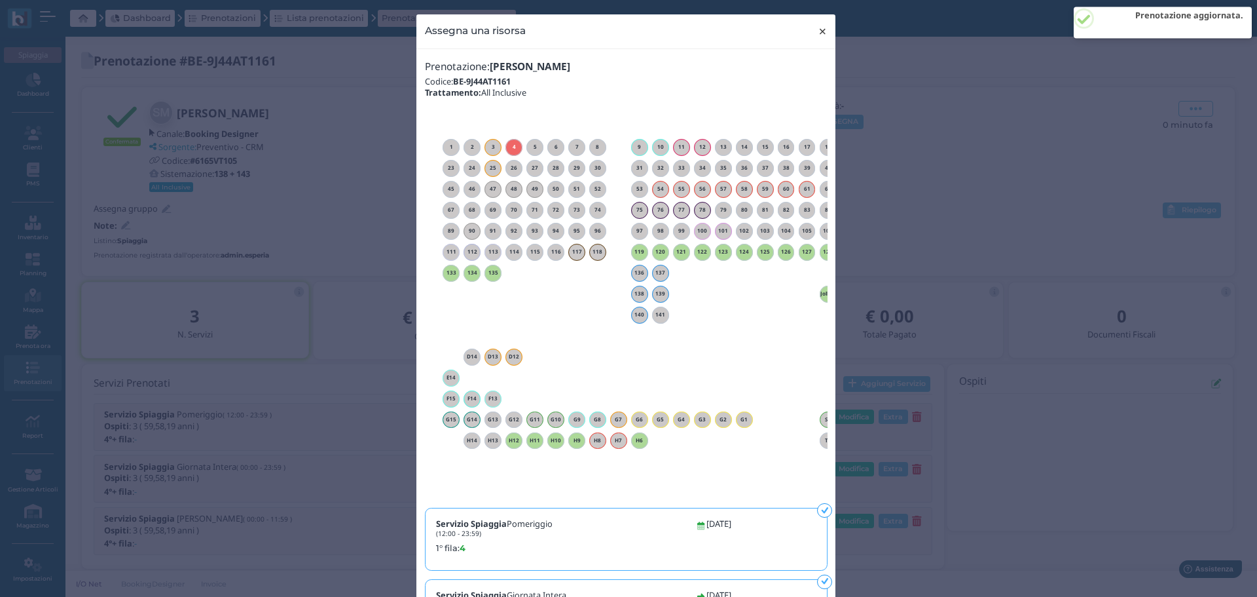
click at [819, 23] on span "×" at bounding box center [823, 31] width 10 height 17
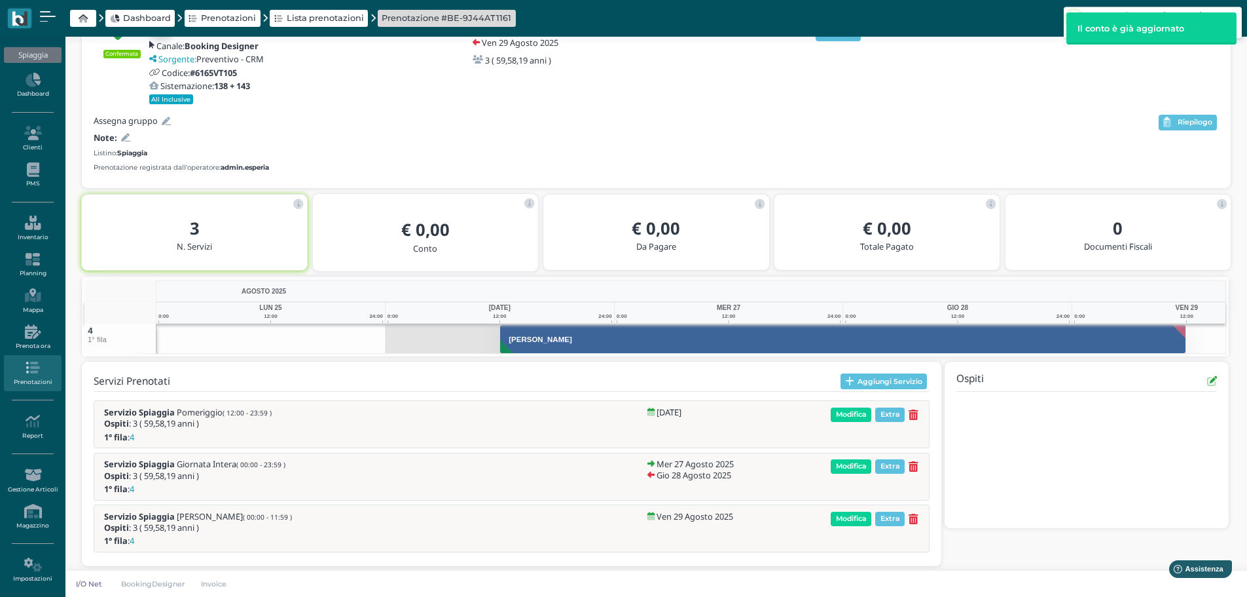
scroll to position [96, 0]
